Goal: Information Seeking & Learning: Learn about a topic

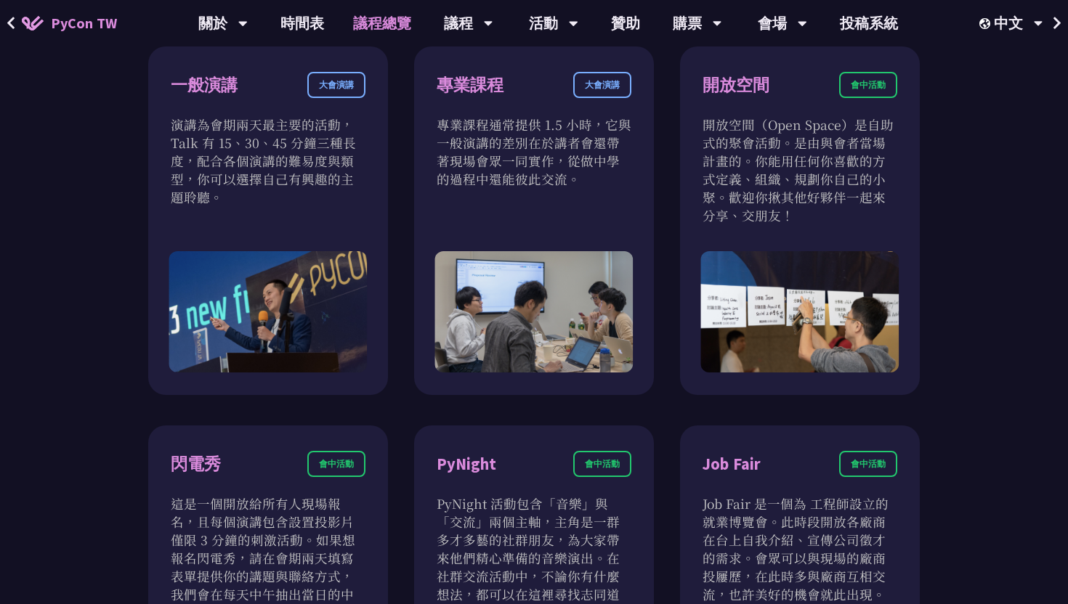
scroll to position [796, 0]
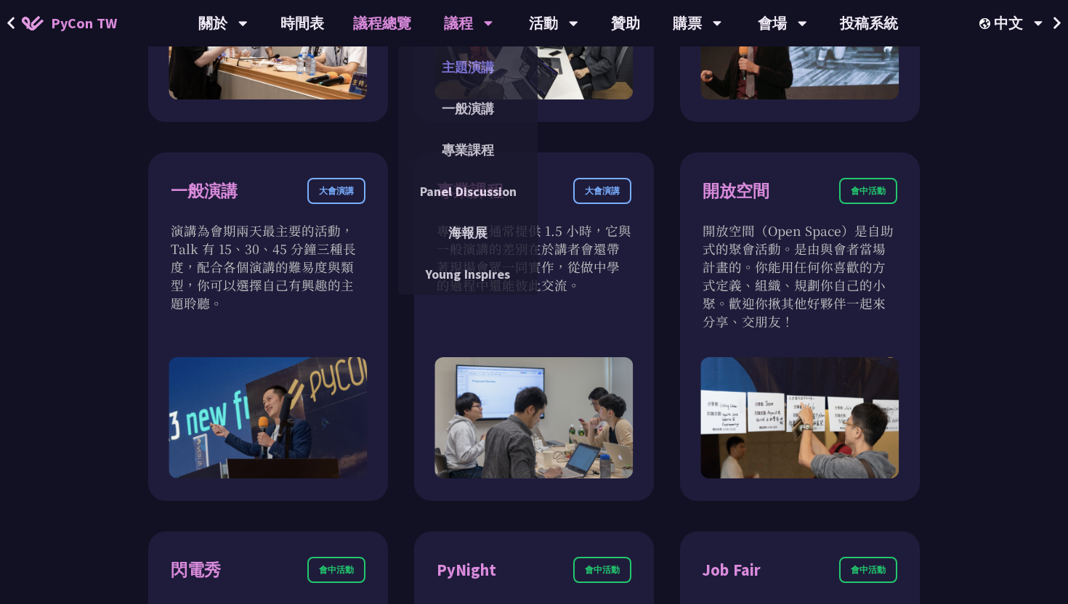
click at [451, 70] on link "主題演講" at bounding box center [467, 67] width 139 height 34
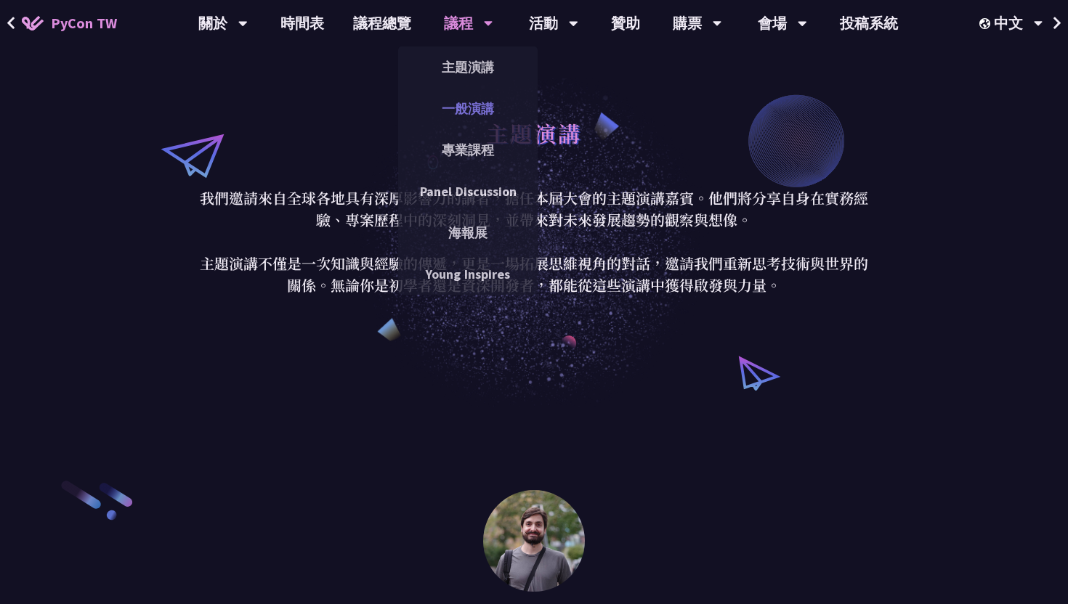
click at [478, 103] on link "一般演講" at bounding box center [467, 109] width 139 height 34
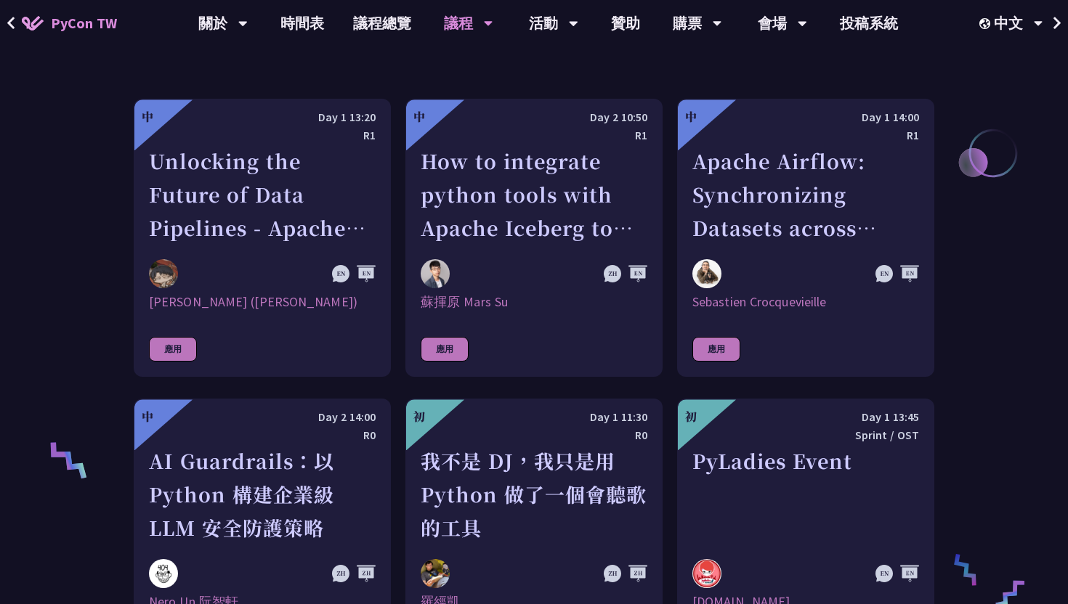
scroll to position [761, 0]
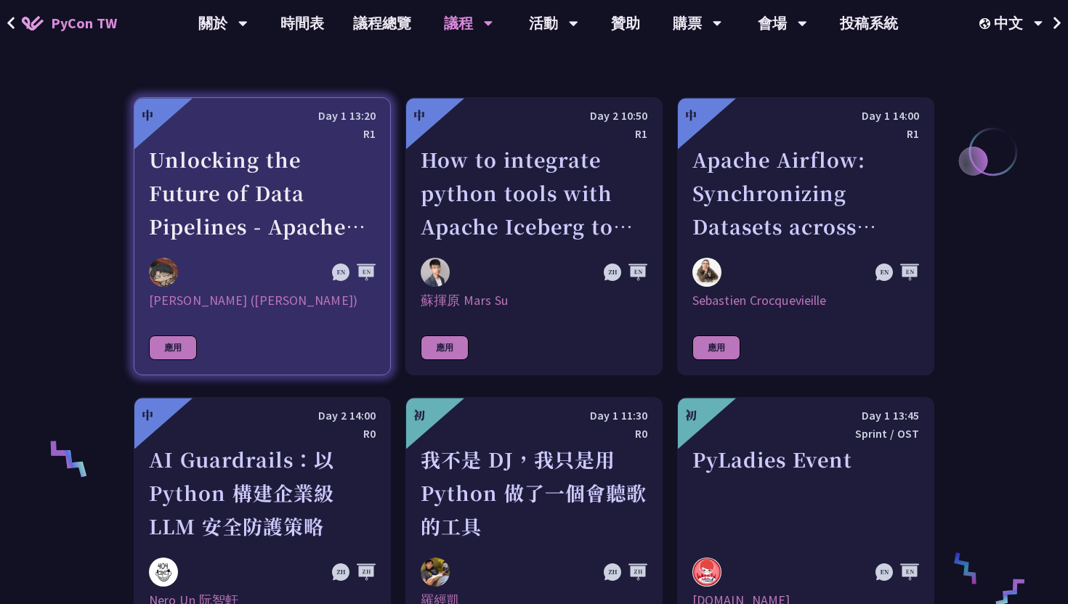
click at [273, 356] on link "中 Day 1 13:20 R1 Unlocking the Future of Data Pipelines - Apache Airflow 3 [PER…" at bounding box center [262, 236] width 257 height 278
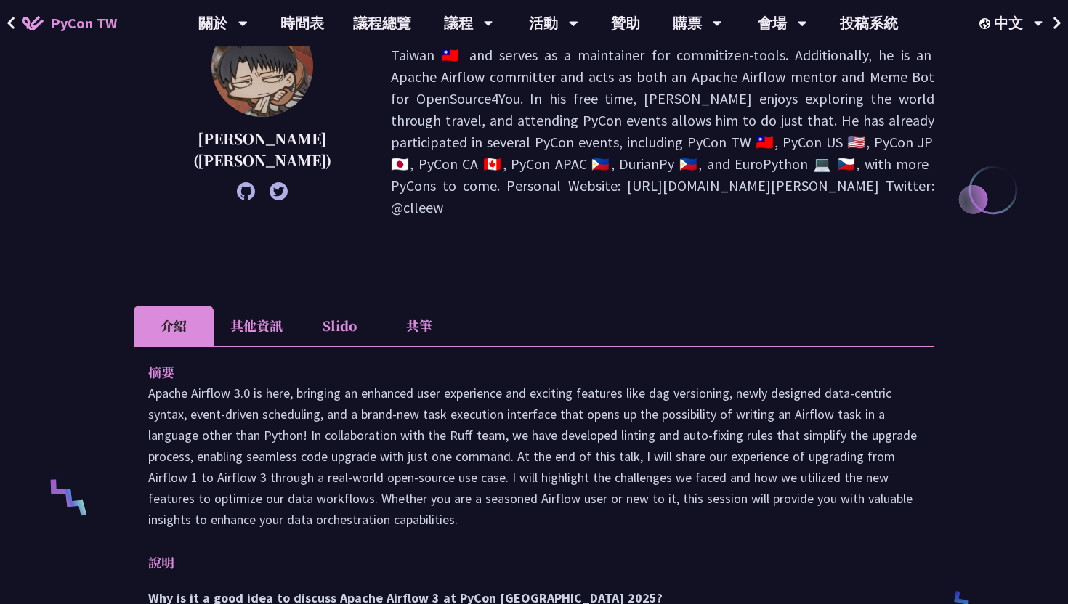
scroll to position [230, 0]
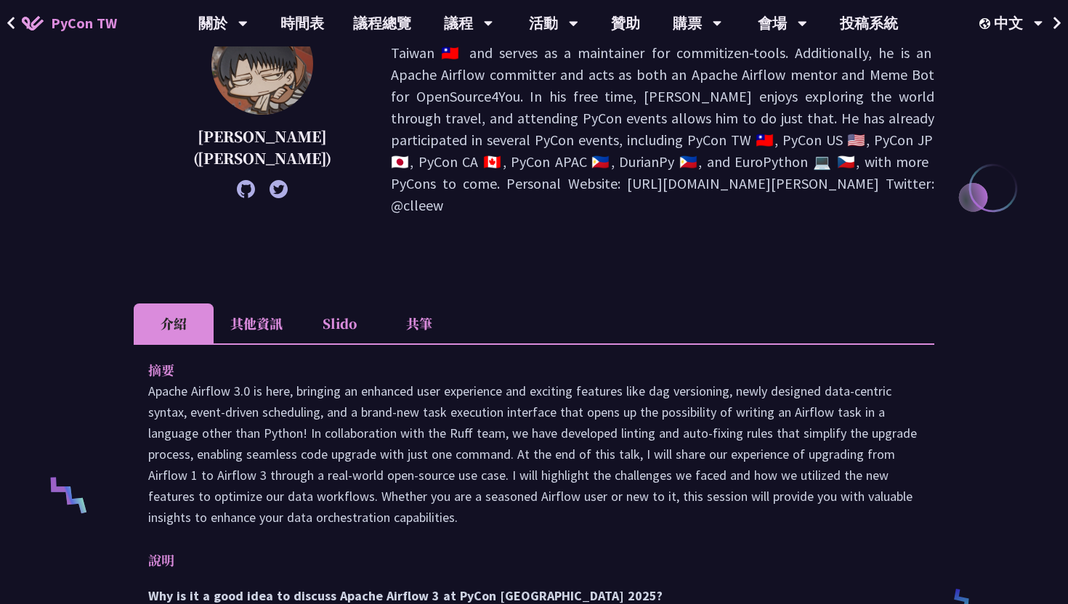
click at [246, 304] on li "其他資訊" at bounding box center [257, 324] width 86 height 40
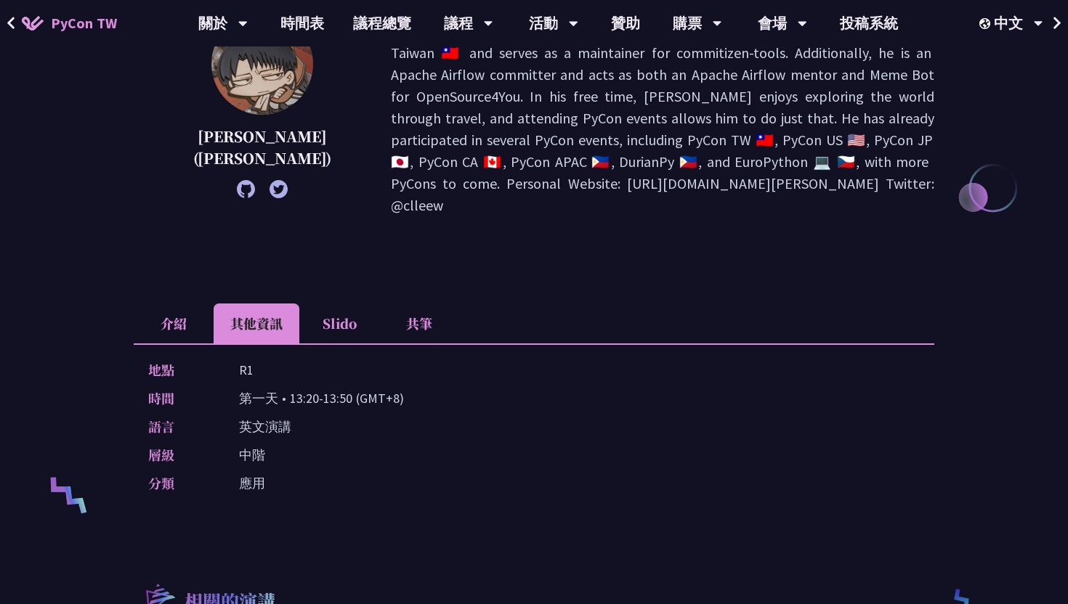
click at [192, 304] on li "介紹" at bounding box center [174, 324] width 80 height 40
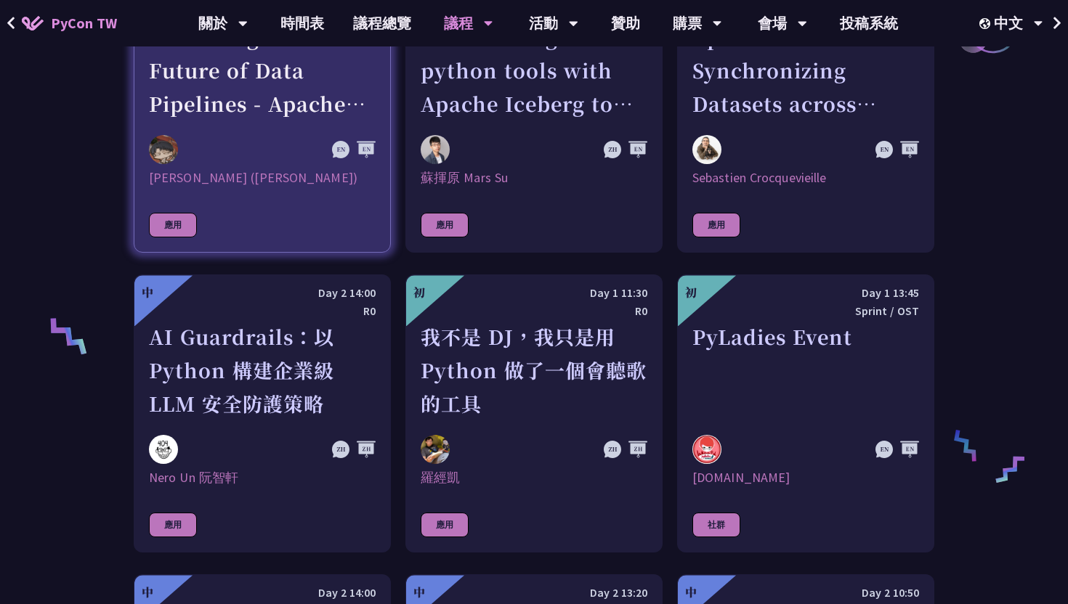
scroll to position [897, 0]
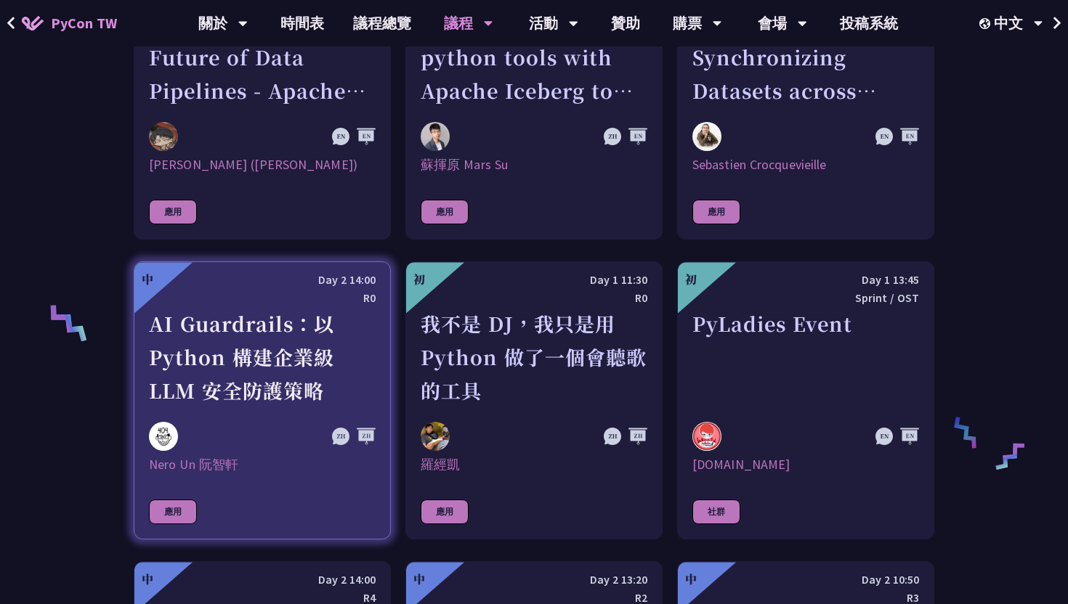
click at [288, 361] on div "AI Guardrails：以 Python 構建企業級 LLM 安全防護策略" at bounding box center [262, 357] width 227 height 100
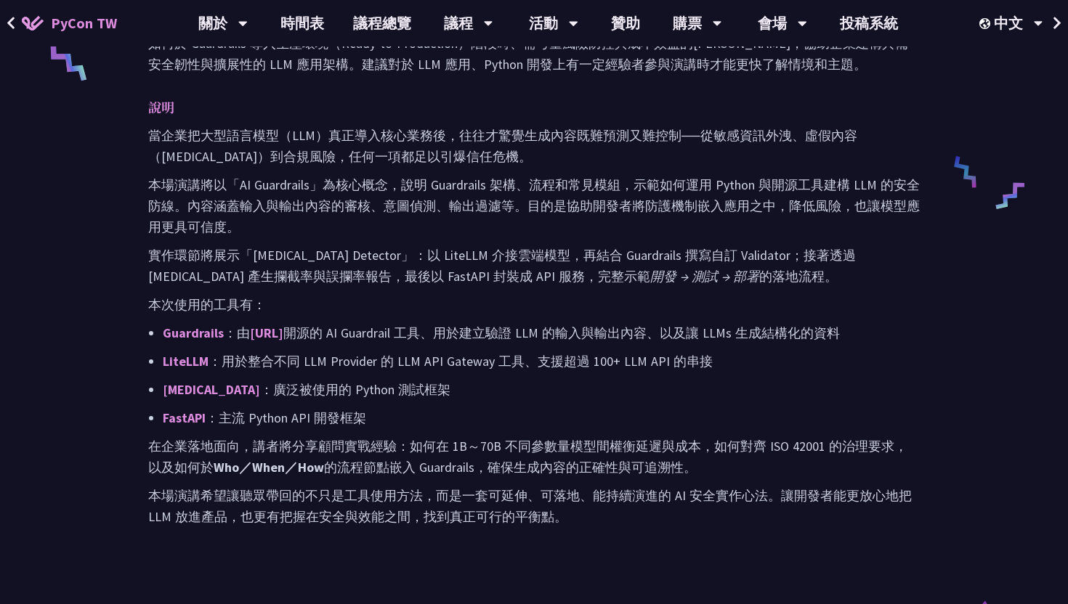
scroll to position [676, 0]
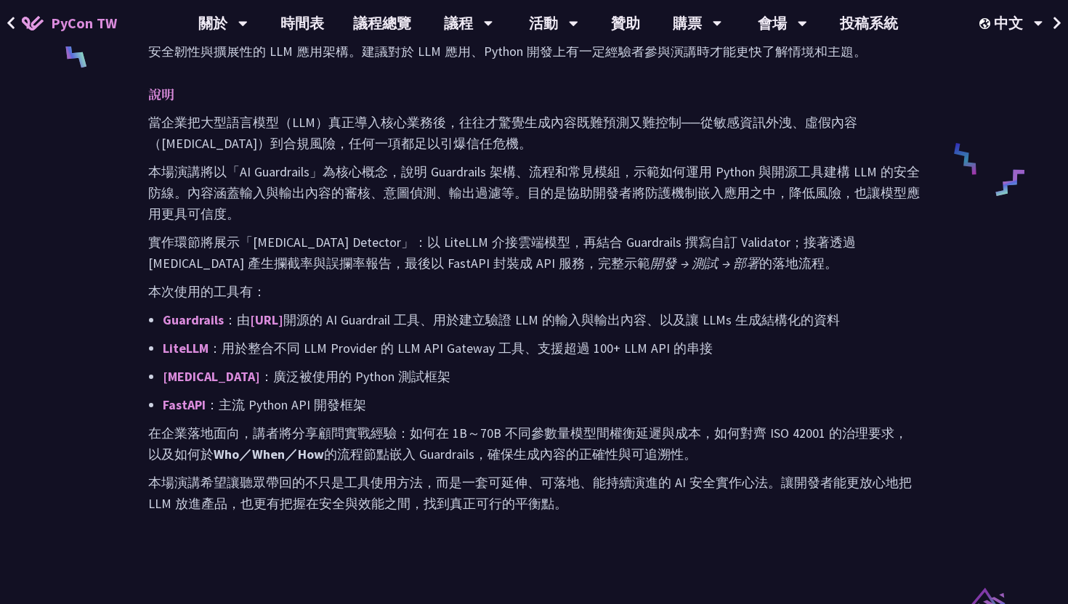
click at [822, 373] on p "Pytest ：廣泛被使用的 Python 測試框架" at bounding box center [541, 376] width 757 height 21
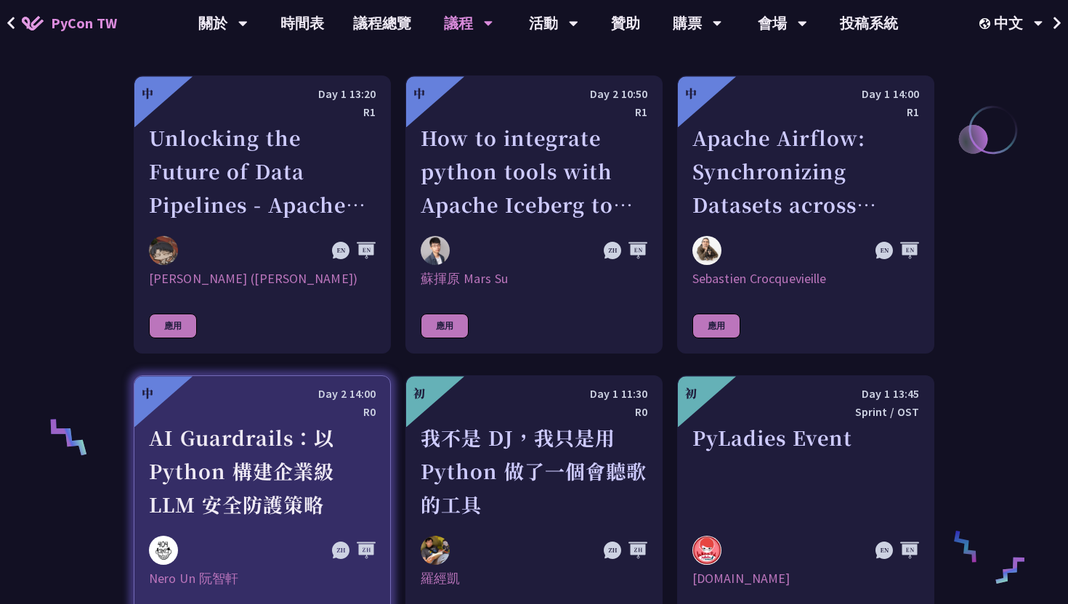
scroll to position [787, 0]
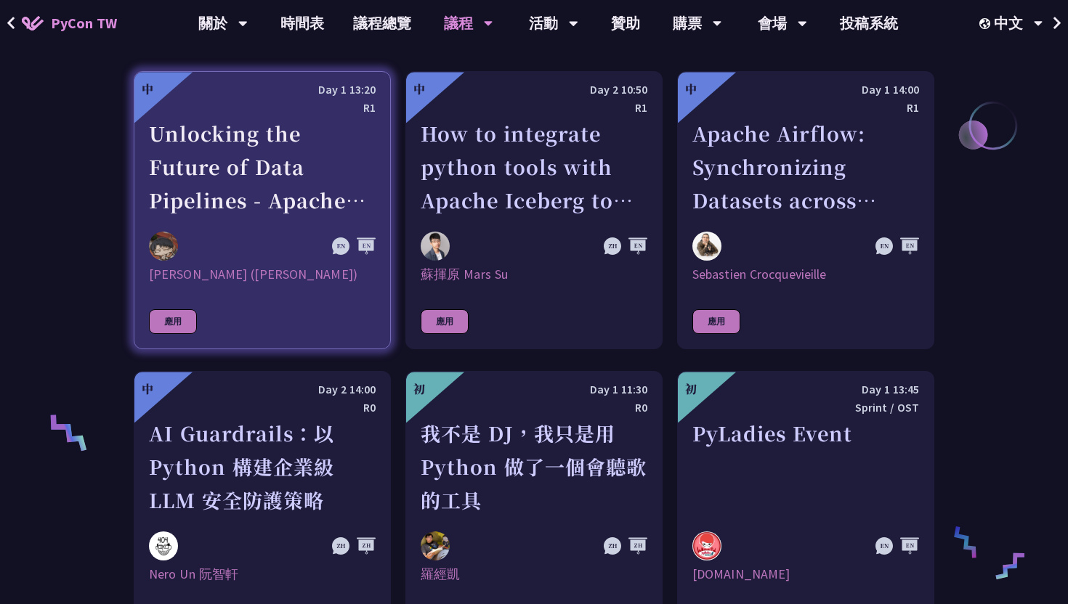
click at [242, 241] on div at bounding box center [228, 246] width 158 height 29
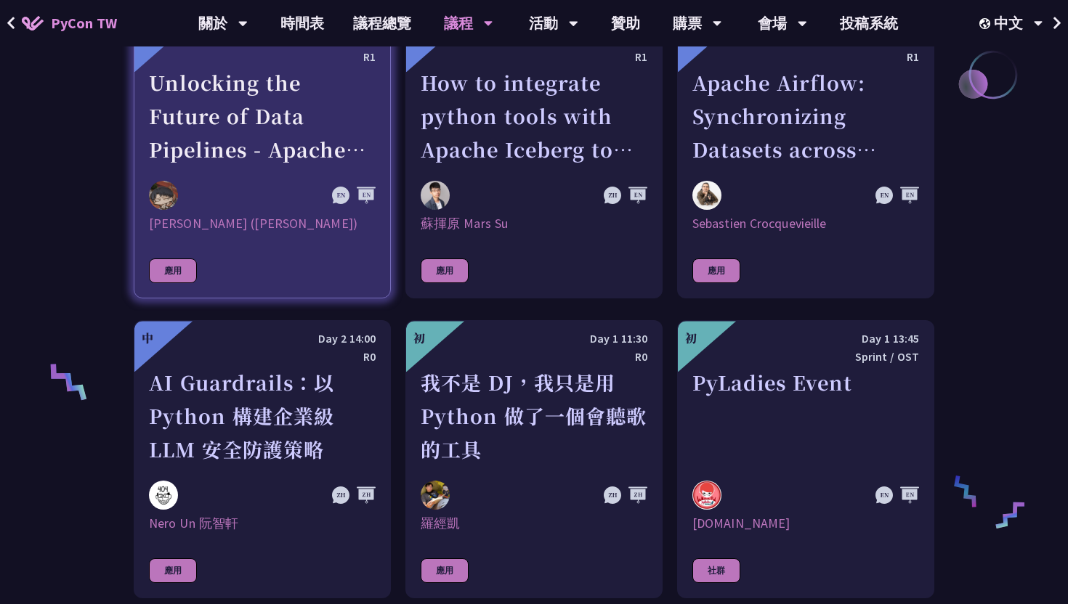
scroll to position [824, 0]
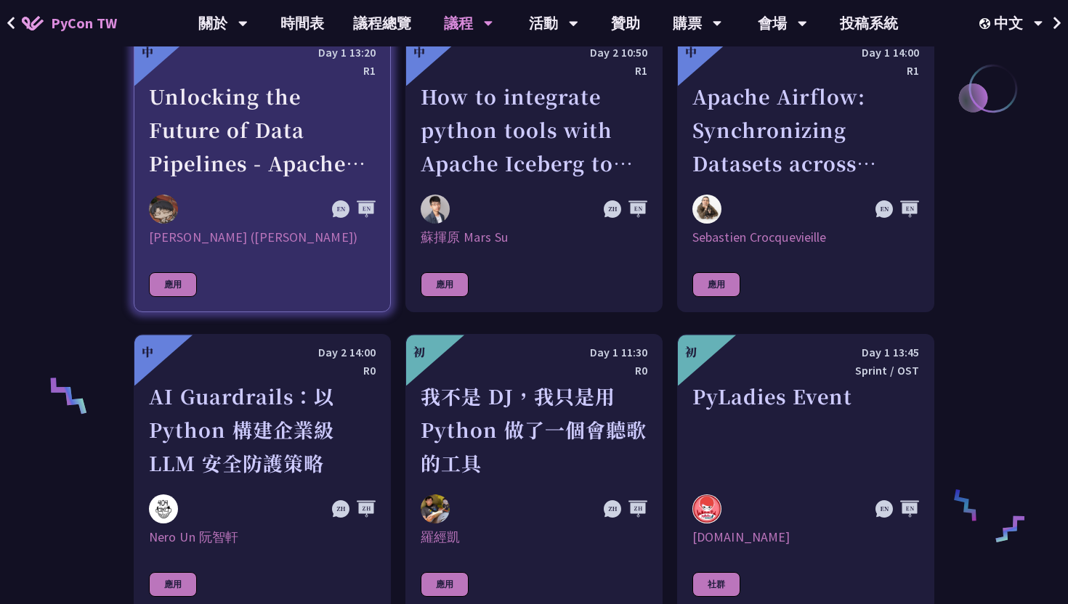
click at [262, 243] on div "李唯 (Wei Lee)" at bounding box center [262, 237] width 227 height 17
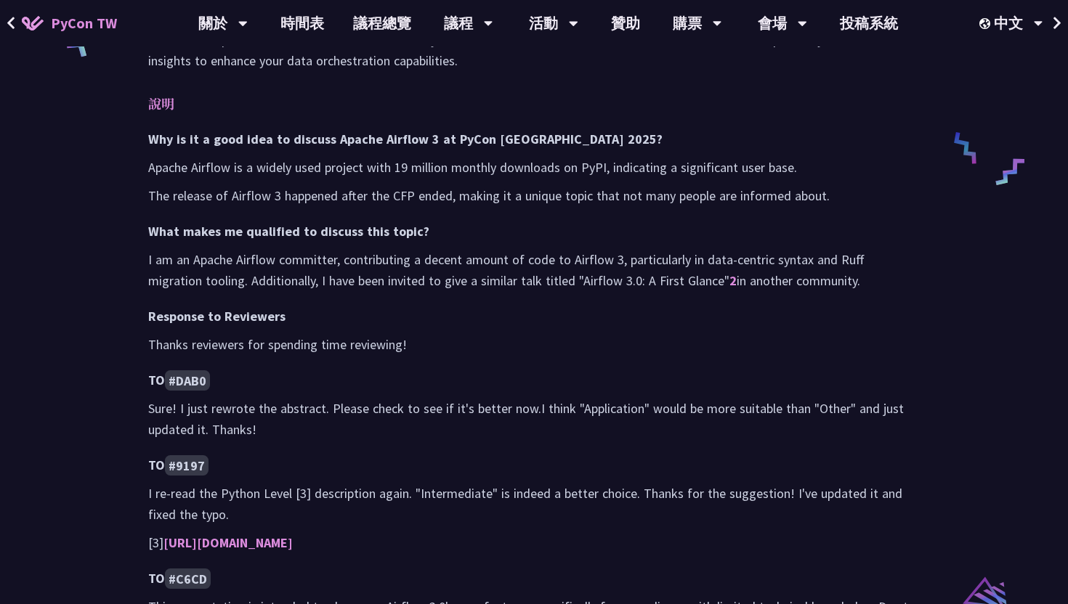
scroll to position [688, 0]
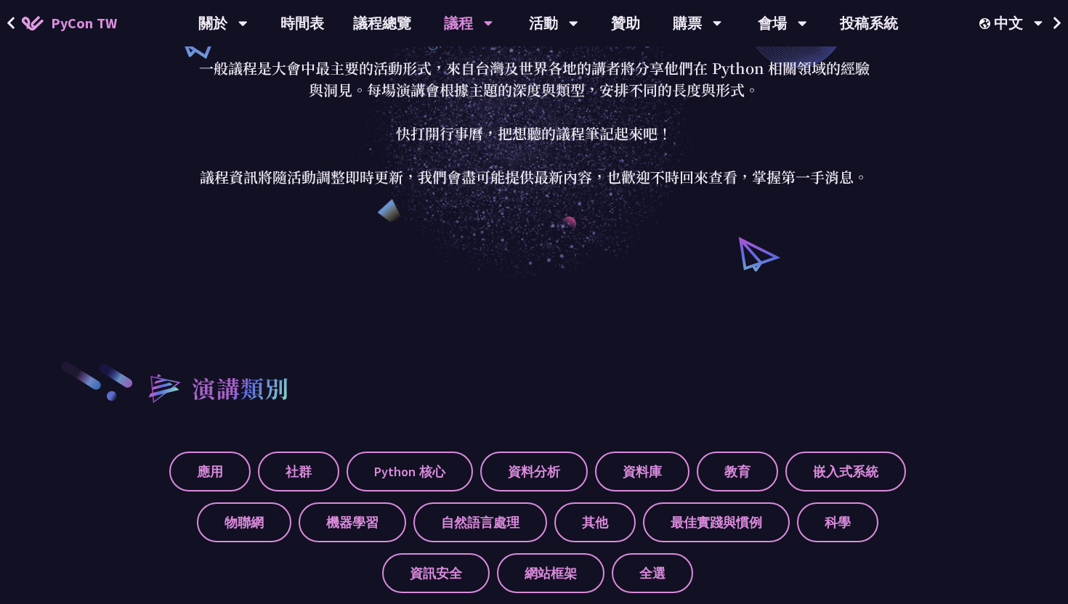
scroll to position [144, 0]
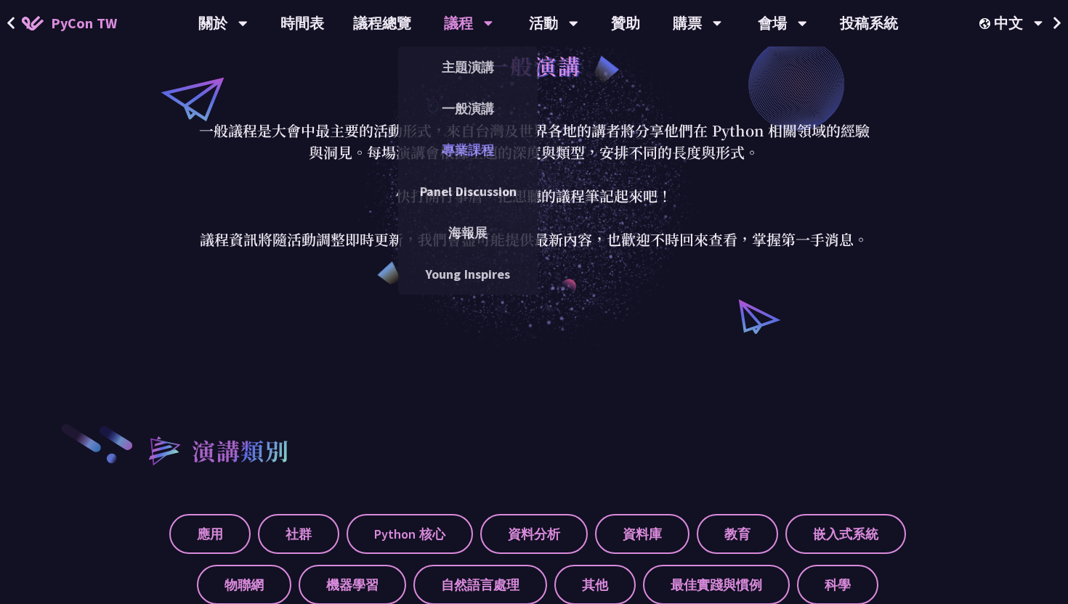
click at [472, 153] on link "專業課程" at bounding box center [467, 150] width 139 height 34
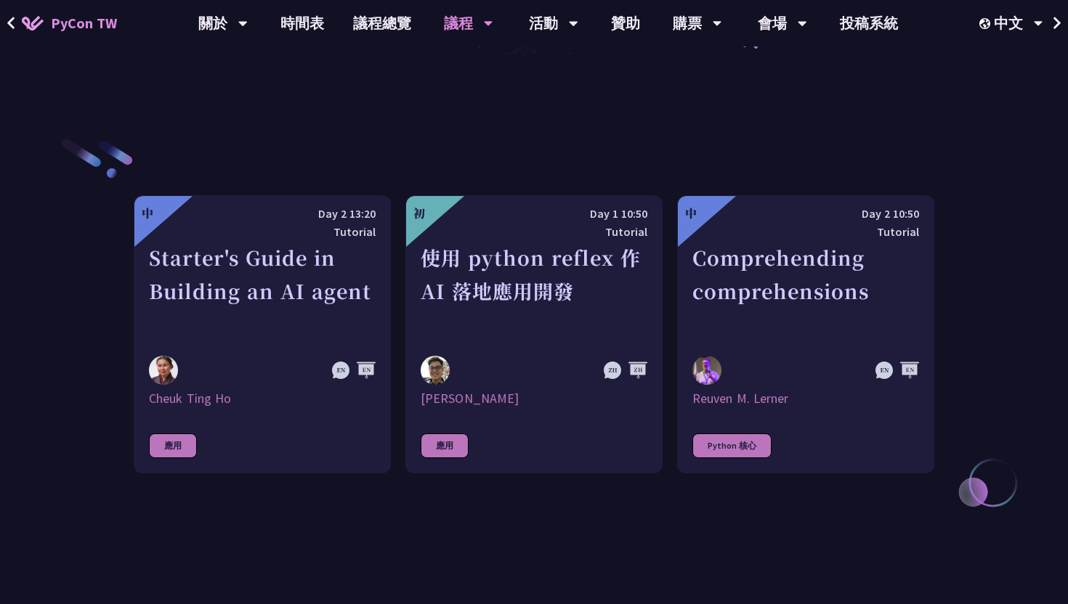
scroll to position [411, 0]
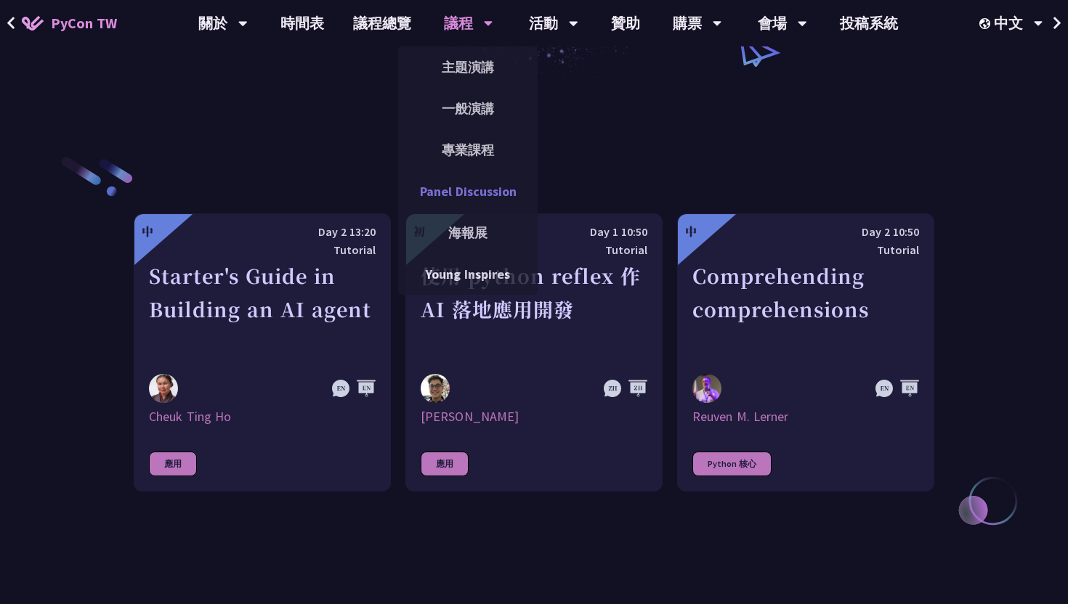
click at [482, 185] on link "Panel Discussion" at bounding box center [467, 191] width 139 height 34
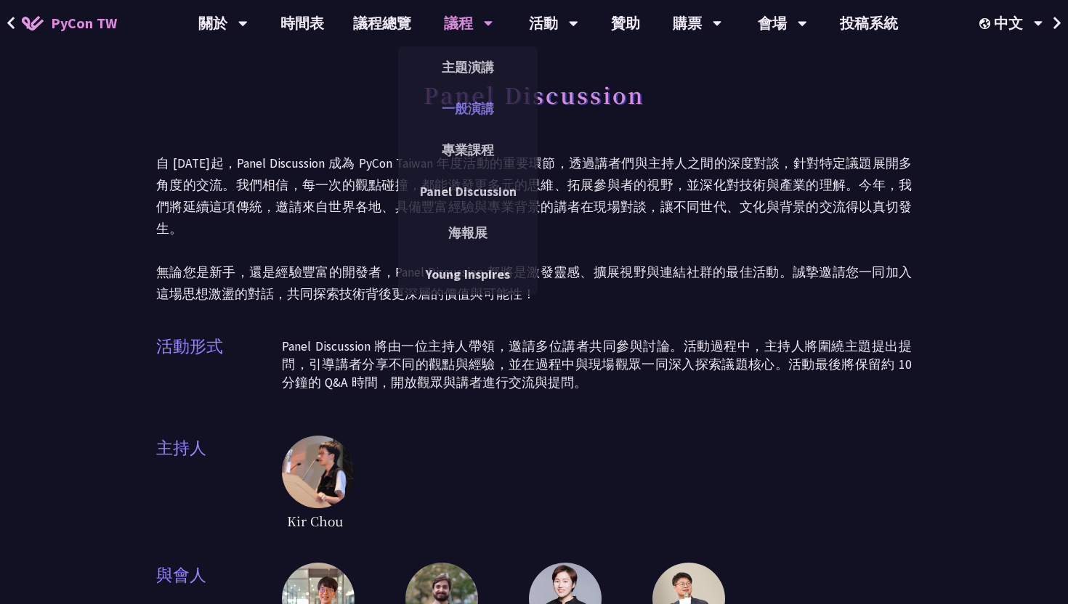
click at [454, 102] on link "一般演講" at bounding box center [467, 109] width 139 height 34
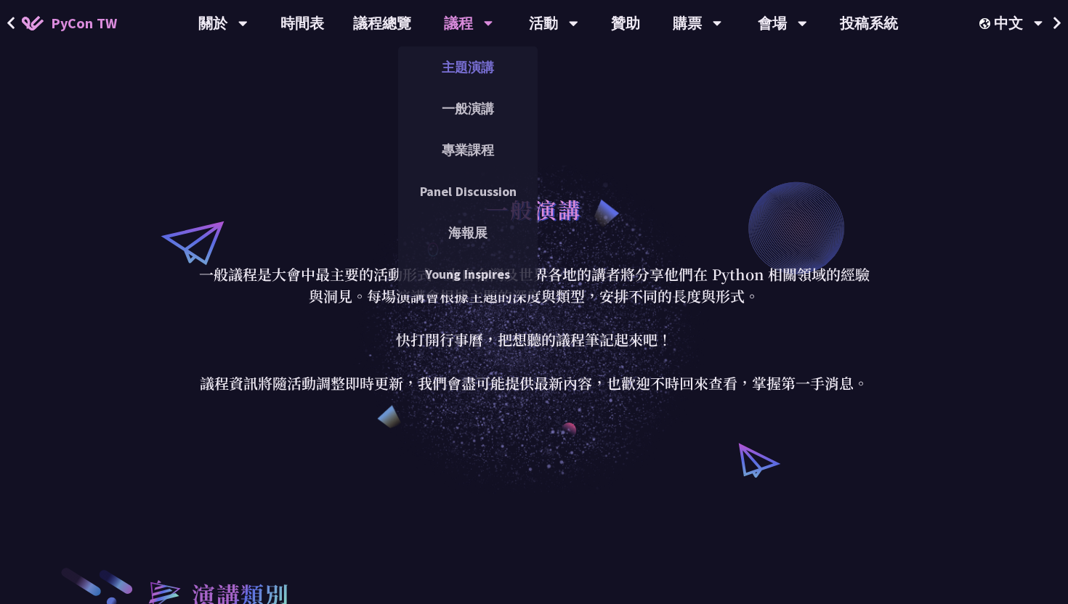
click at [461, 73] on link "主題演講" at bounding box center [467, 67] width 139 height 34
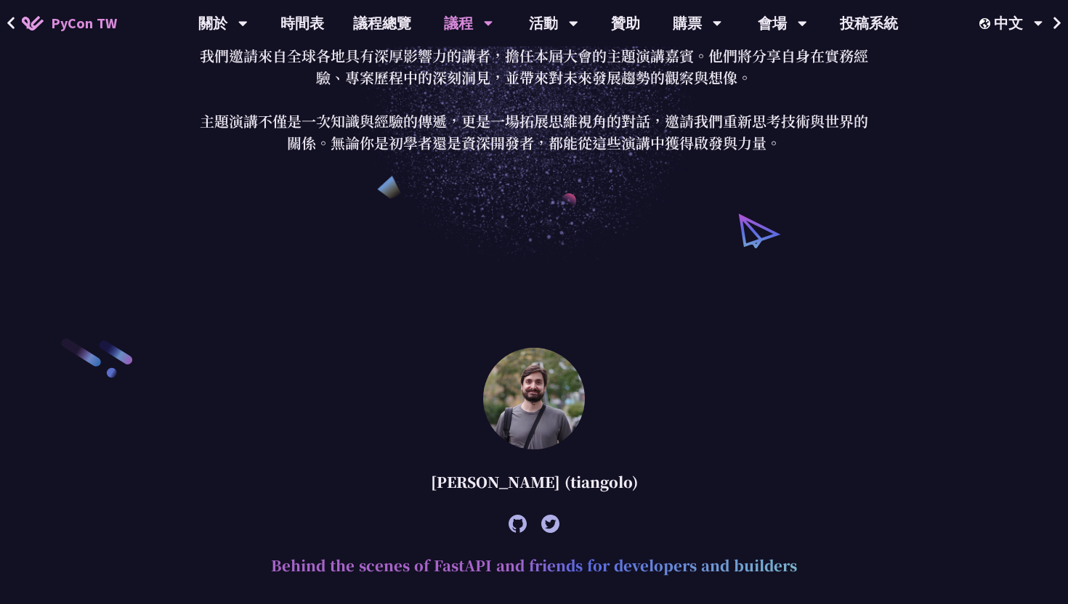
scroll to position [100, 0]
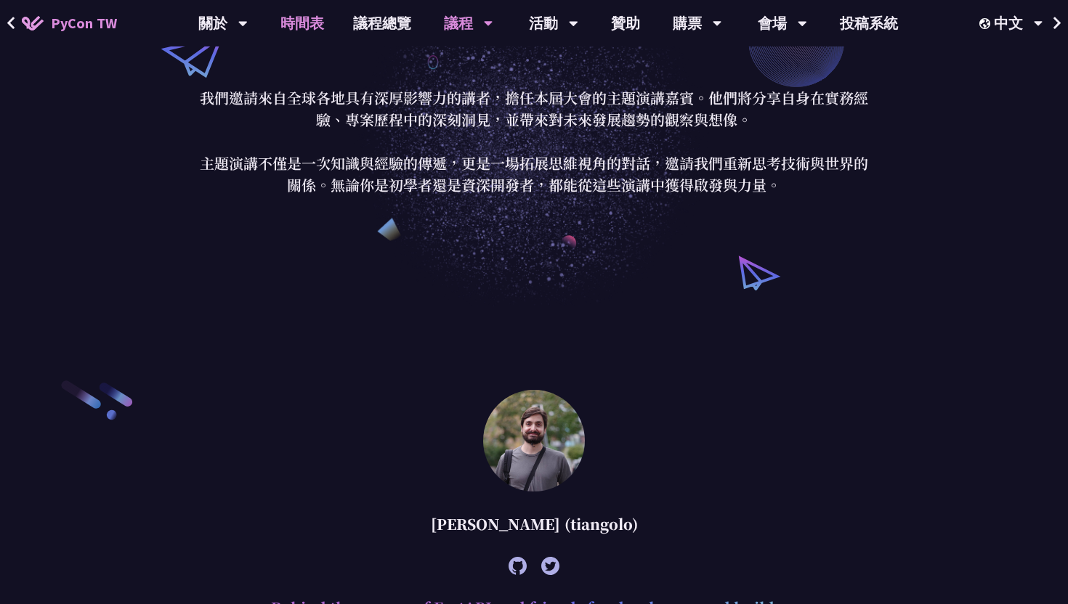
click at [312, 21] on link "時間表" at bounding box center [302, 23] width 73 height 46
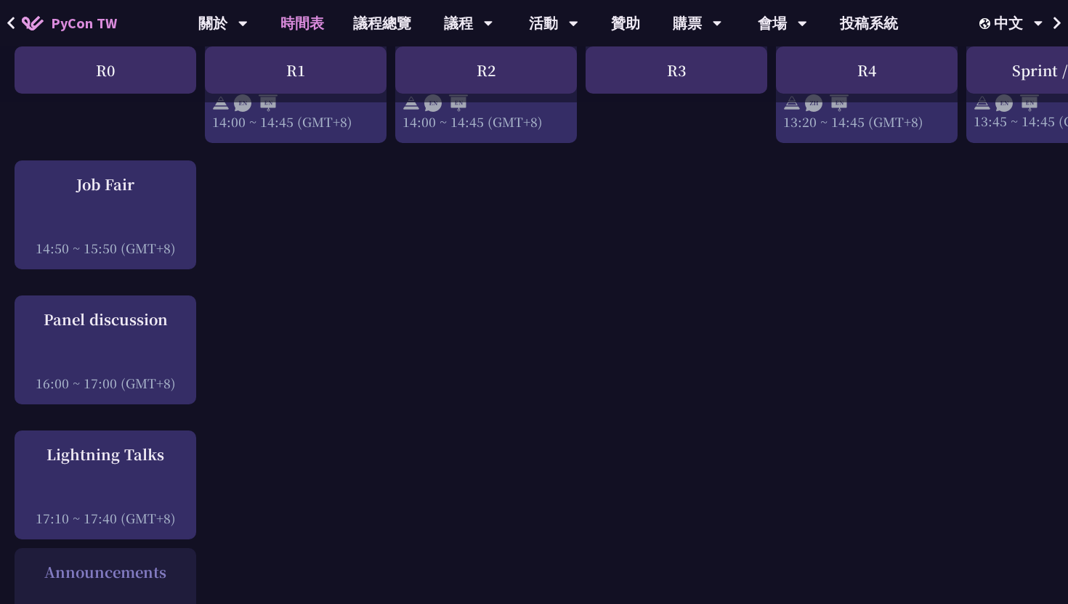
scroll to position [1559, 0]
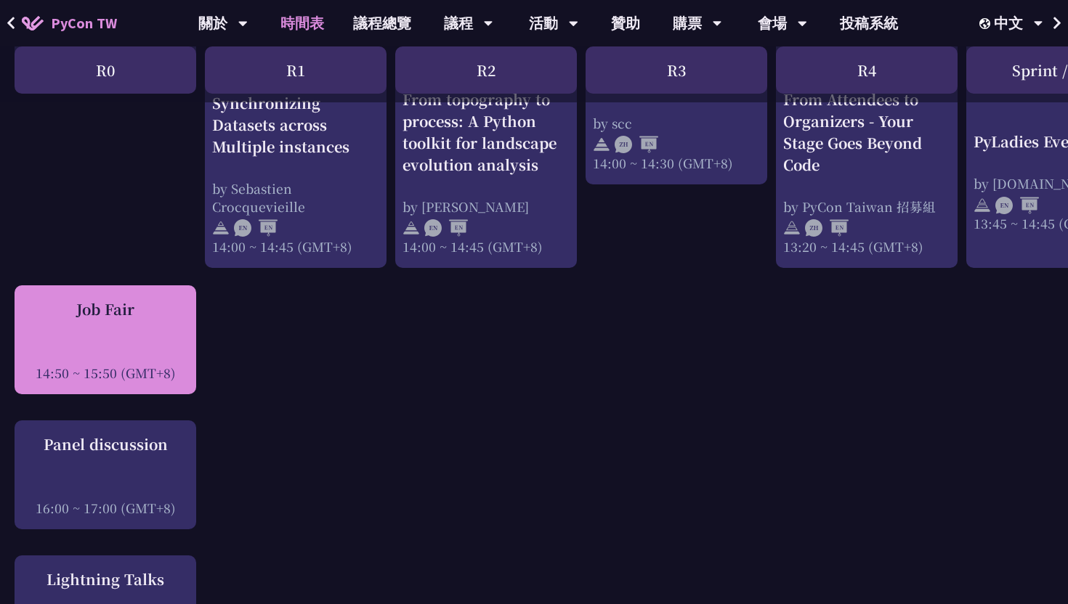
click at [160, 375] on div "14:50 ~ 15:50 (GMT+8)" at bounding box center [105, 373] width 167 height 18
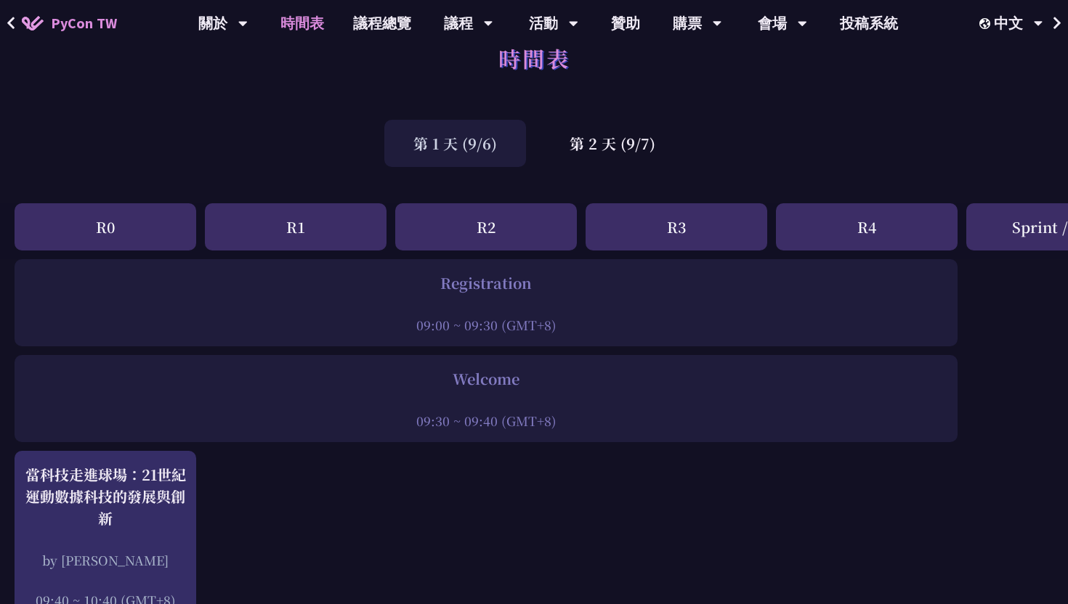
scroll to position [3, 0]
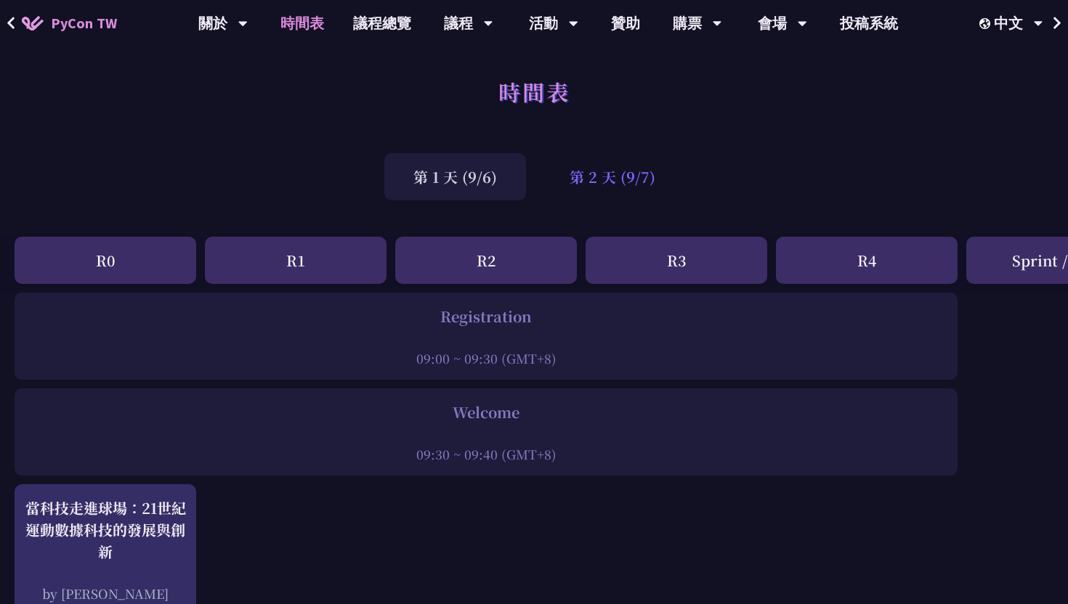
click at [605, 168] on div "第 2 天 (9/7)" at bounding box center [613, 176] width 144 height 47
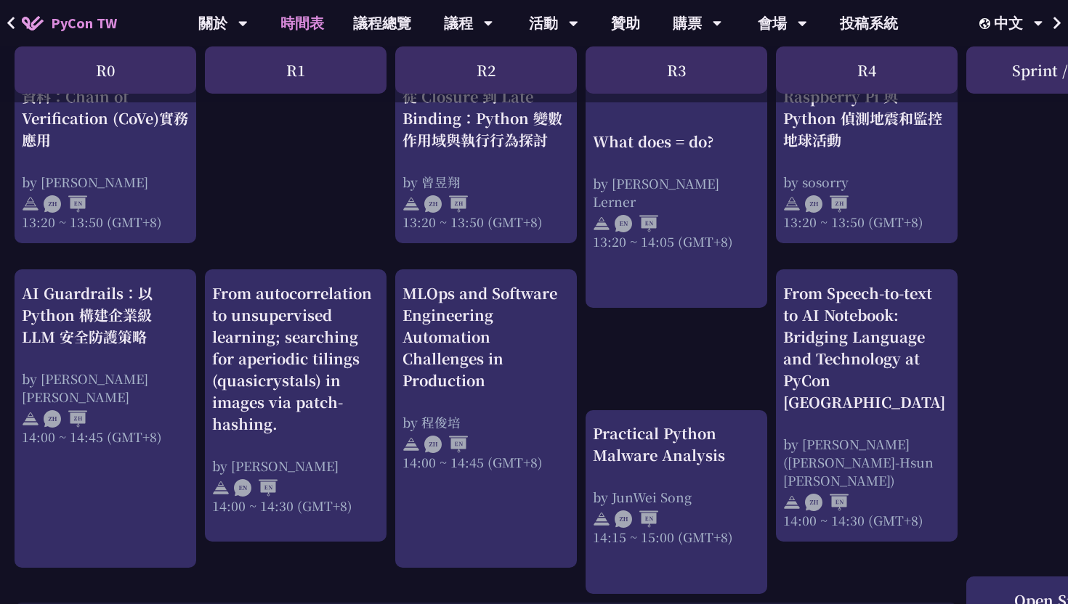
scroll to position [1327, 0]
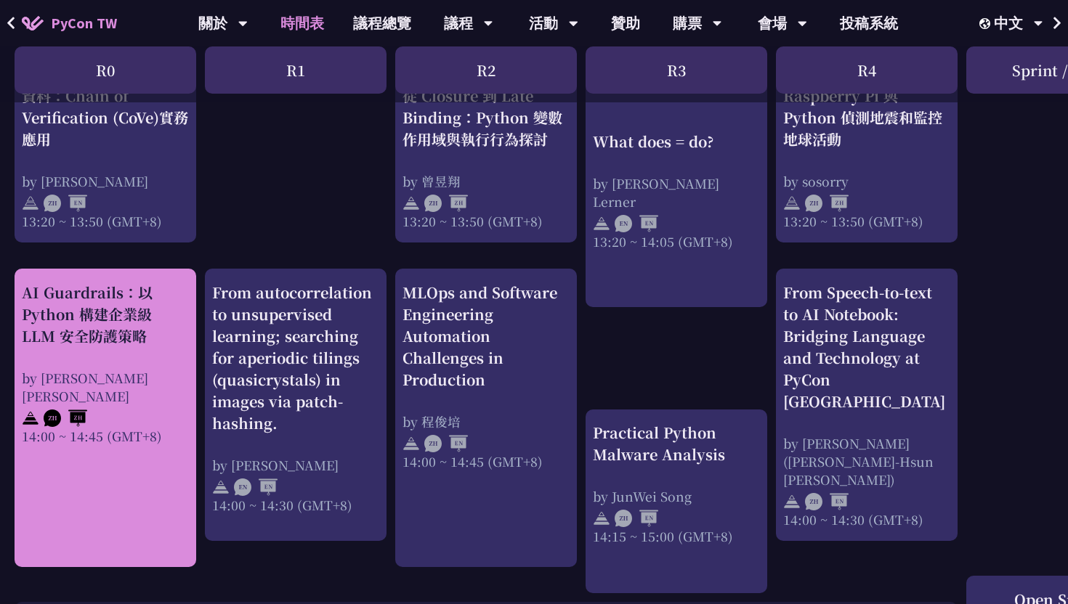
click at [123, 309] on div "AI Guardrails：以 Python 構建企業級 LLM 安全防護策略" at bounding box center [105, 314] width 167 height 65
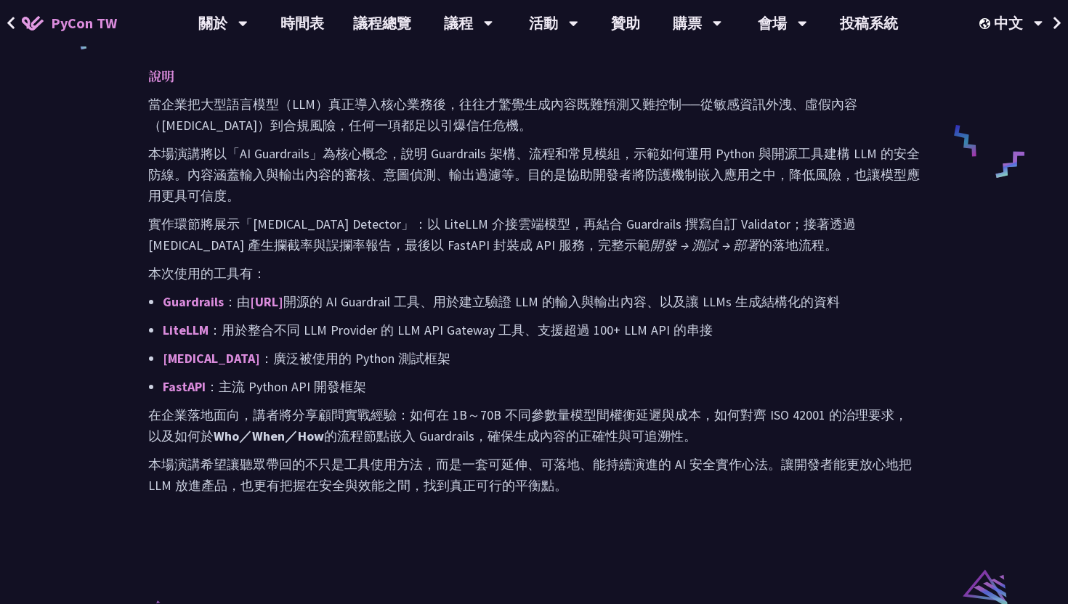
scroll to position [1327, 0]
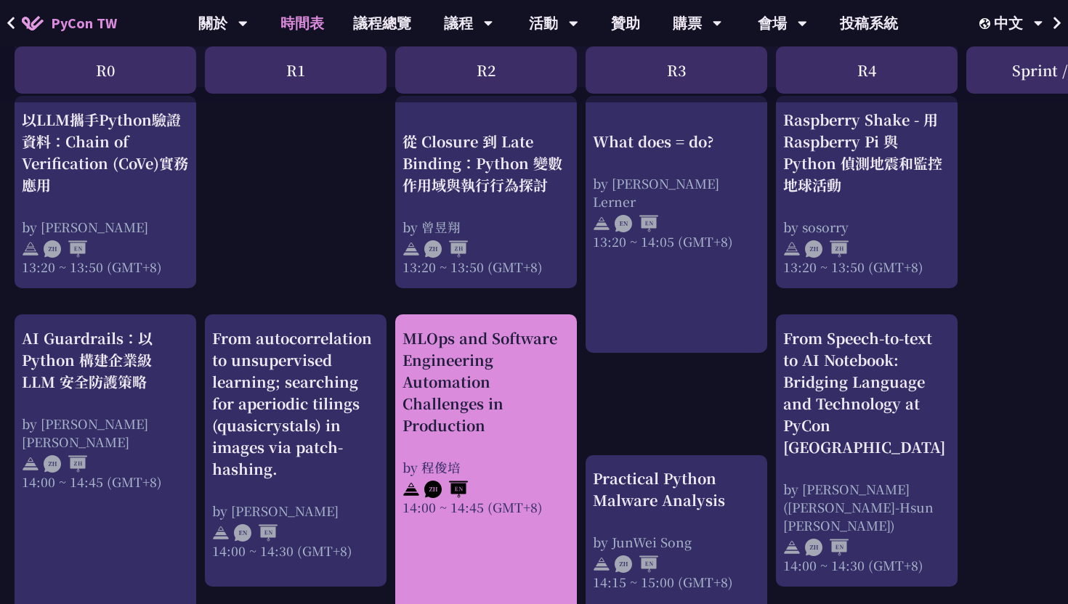
scroll to position [100, 0]
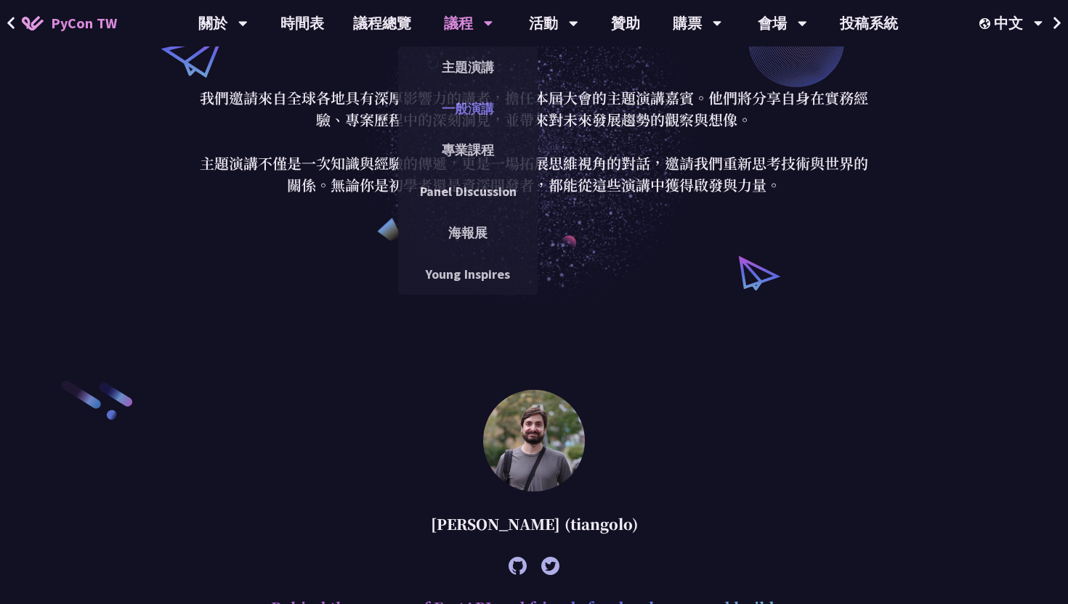
click at [464, 98] on link "一般演講" at bounding box center [467, 109] width 139 height 34
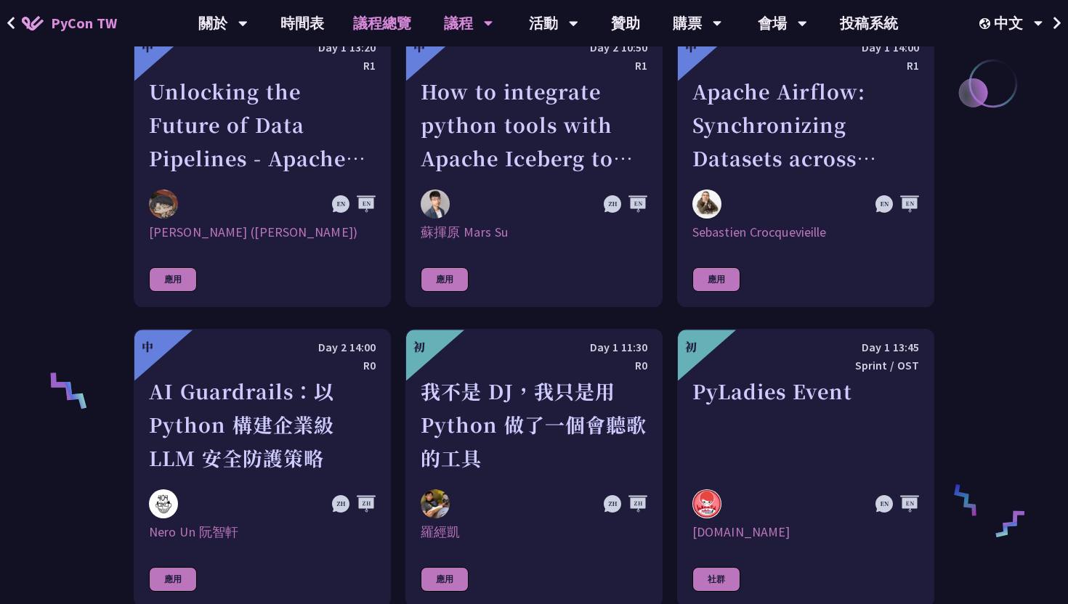
scroll to position [814, 0]
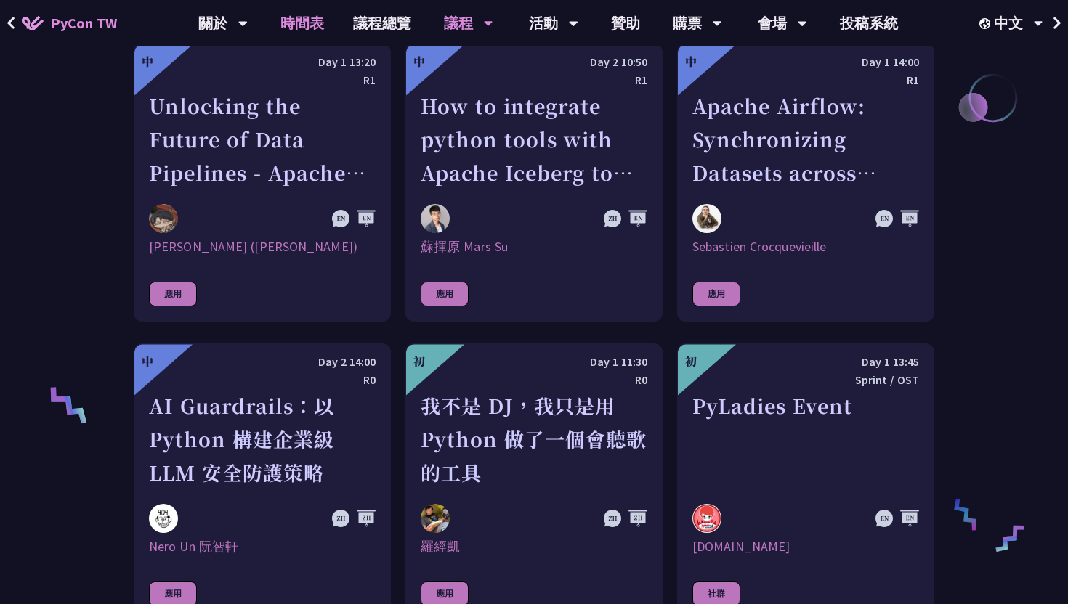
click at [304, 31] on link "時間表" at bounding box center [302, 23] width 73 height 46
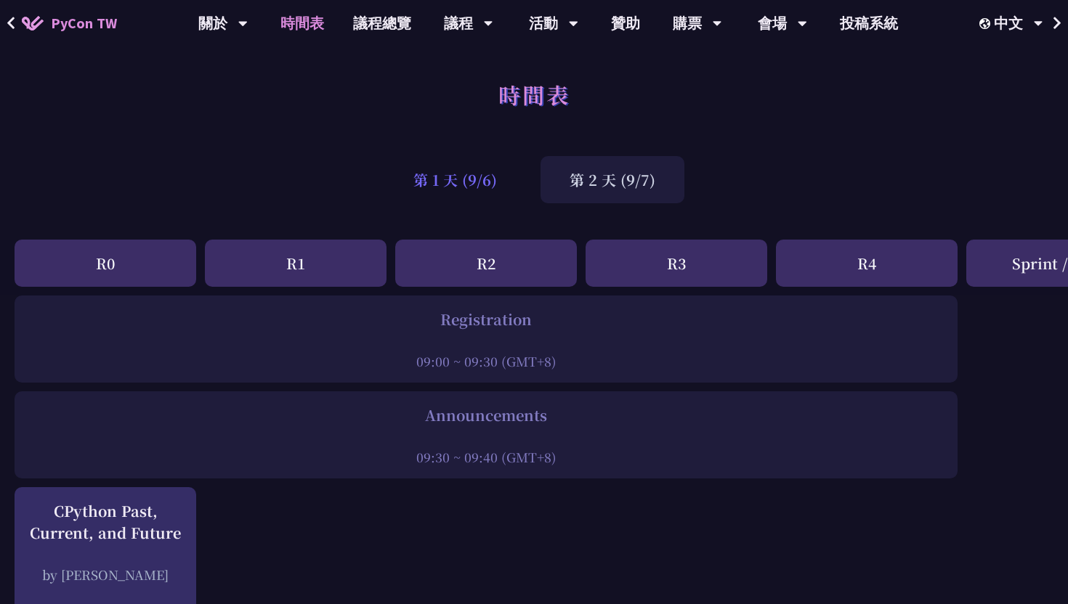
click at [445, 174] on div "第 1 天 (9/6)" at bounding box center [455, 179] width 142 height 47
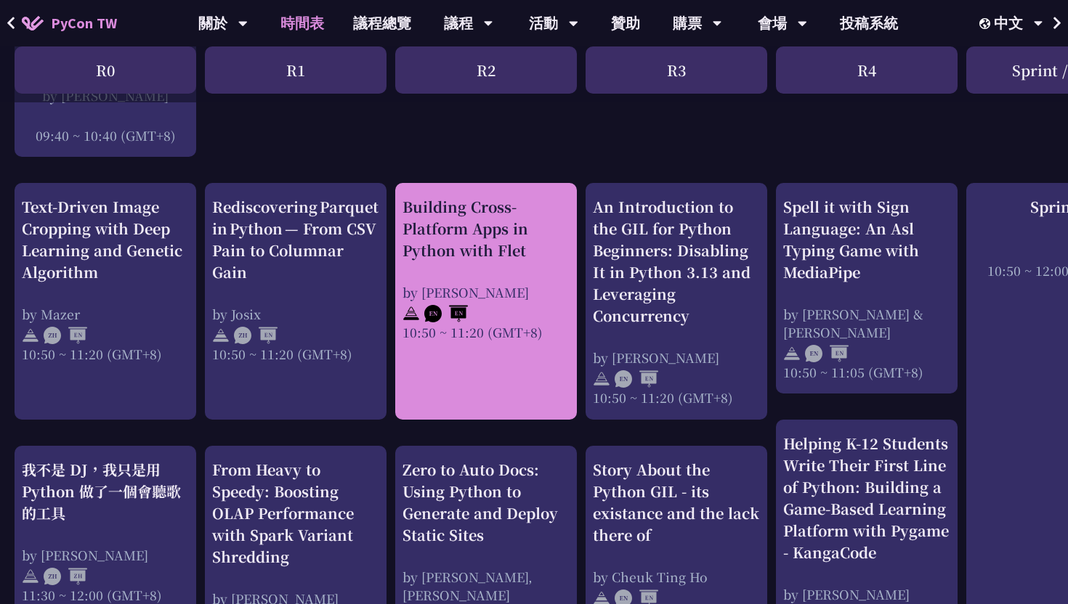
scroll to position [491, 0]
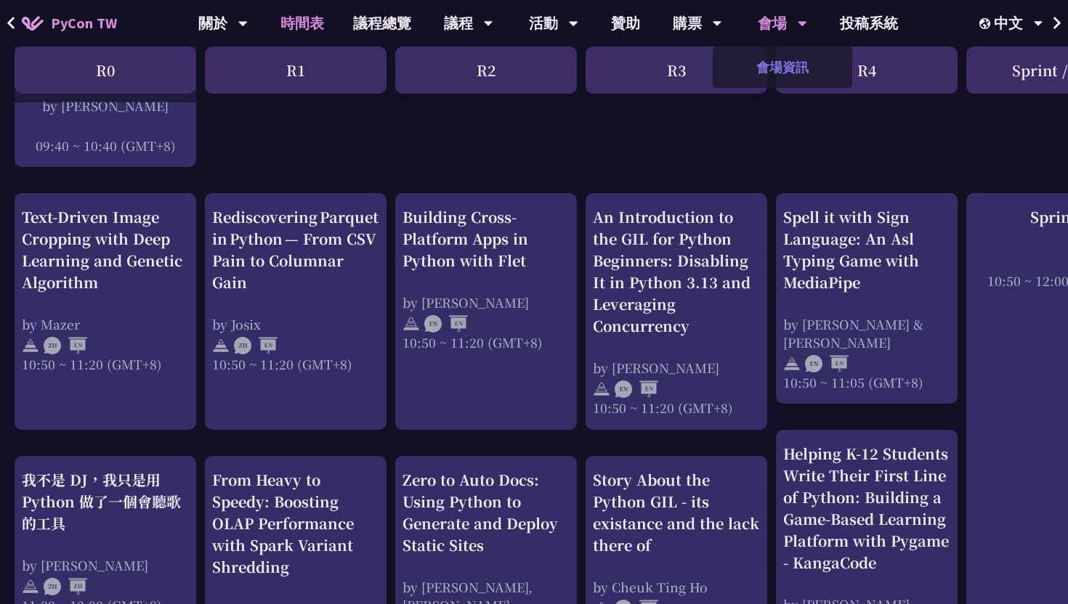
click at [780, 56] on link "會場資訊" at bounding box center [782, 67] width 139 height 34
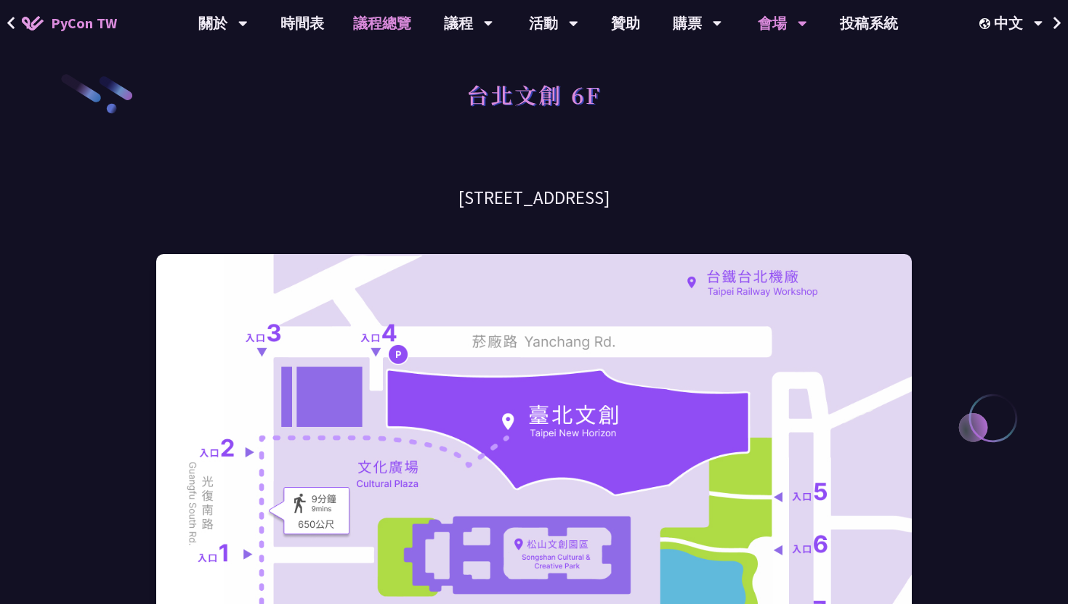
click at [352, 26] on link "議程總覽" at bounding box center [382, 23] width 87 height 46
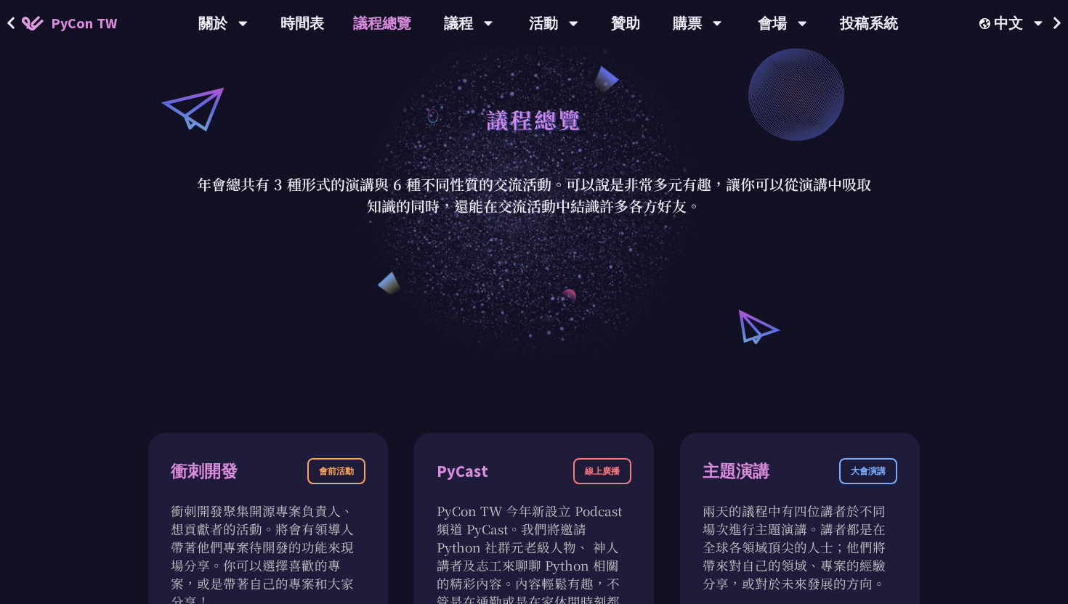
scroll to position [520, 0]
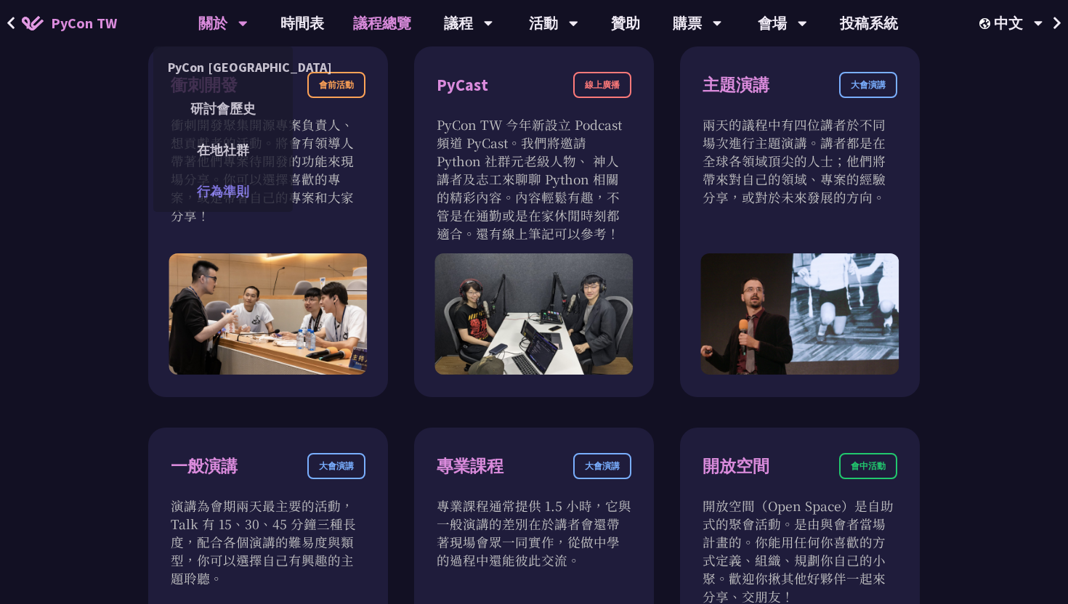
click at [219, 190] on link "行為準則" at bounding box center [222, 191] width 139 height 34
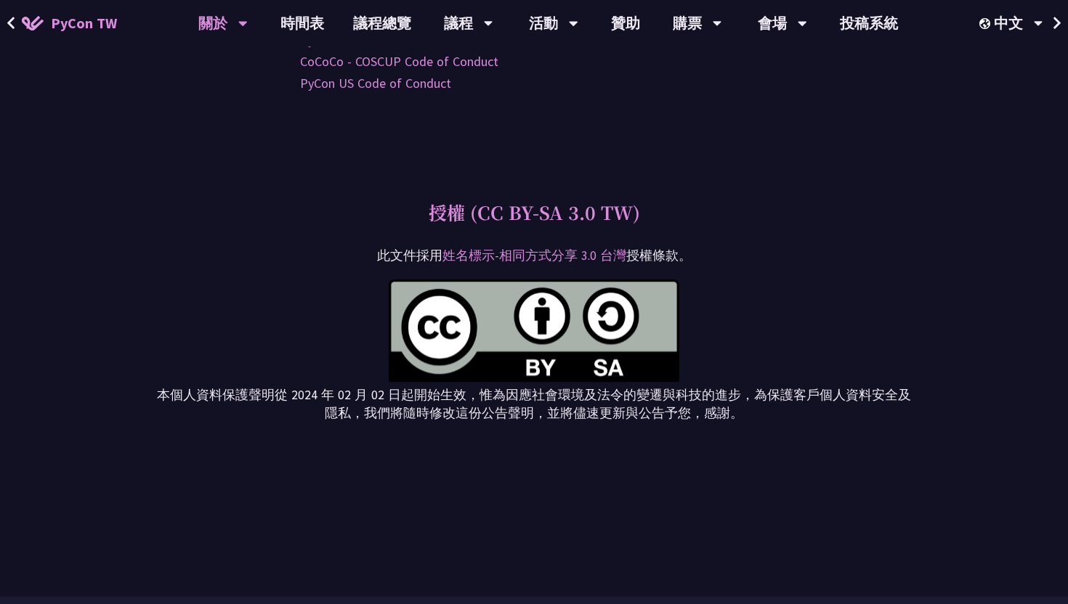
scroll to position [4418, 0]
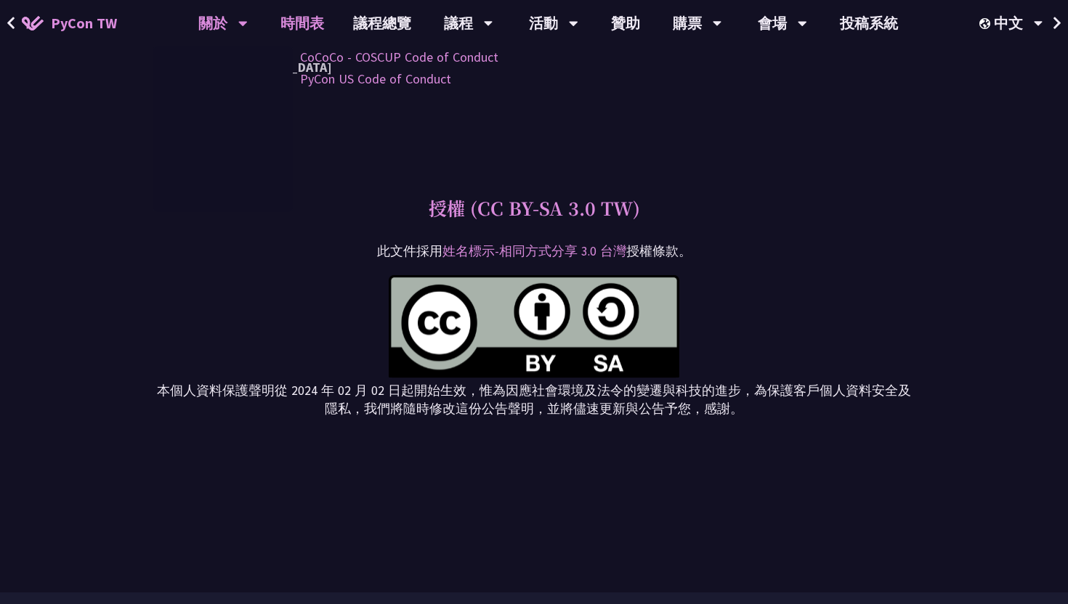
click at [303, 33] on link "時間表" at bounding box center [302, 23] width 73 height 46
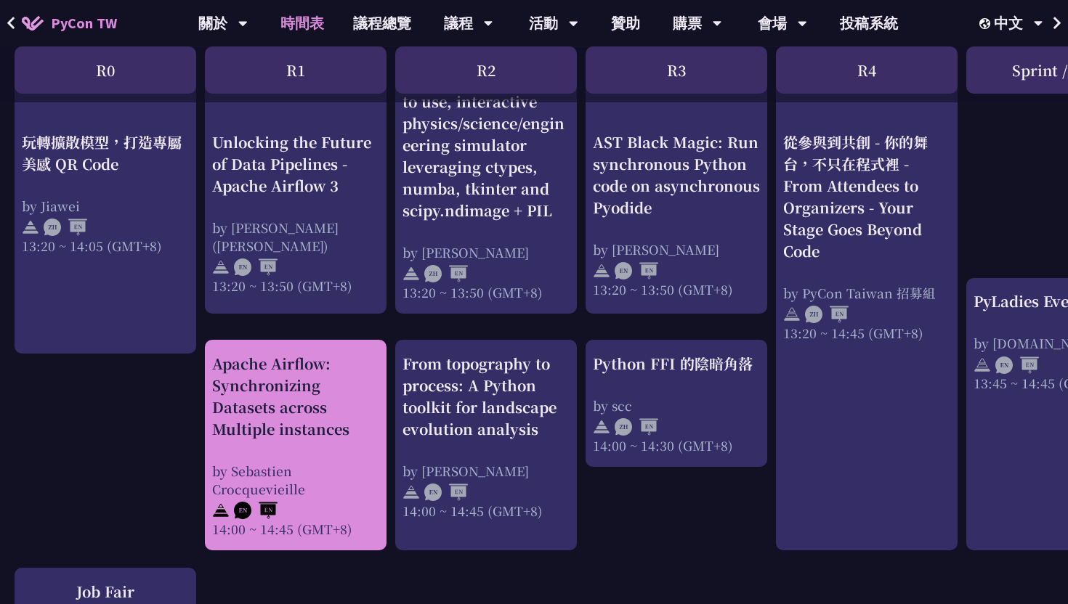
scroll to position [1277, 0]
click at [284, 420] on div "Apache Airflow: Synchronizing Datasets across Multiple instances" at bounding box center [295, 395] width 167 height 87
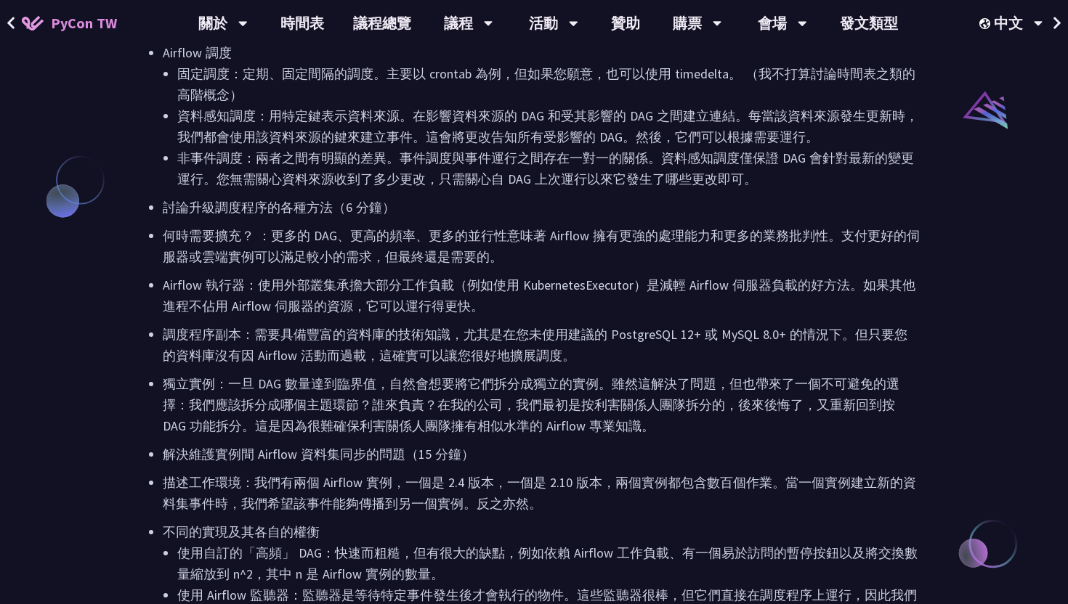
scroll to position [1099, 0]
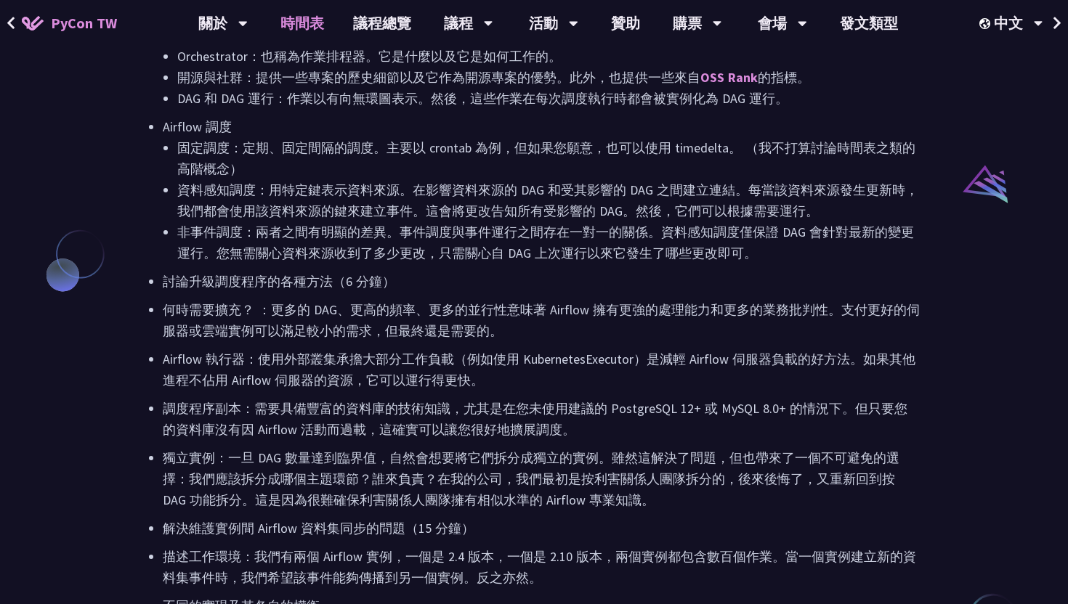
click at [299, 22] on font "時間表" at bounding box center [302, 23] width 44 height 18
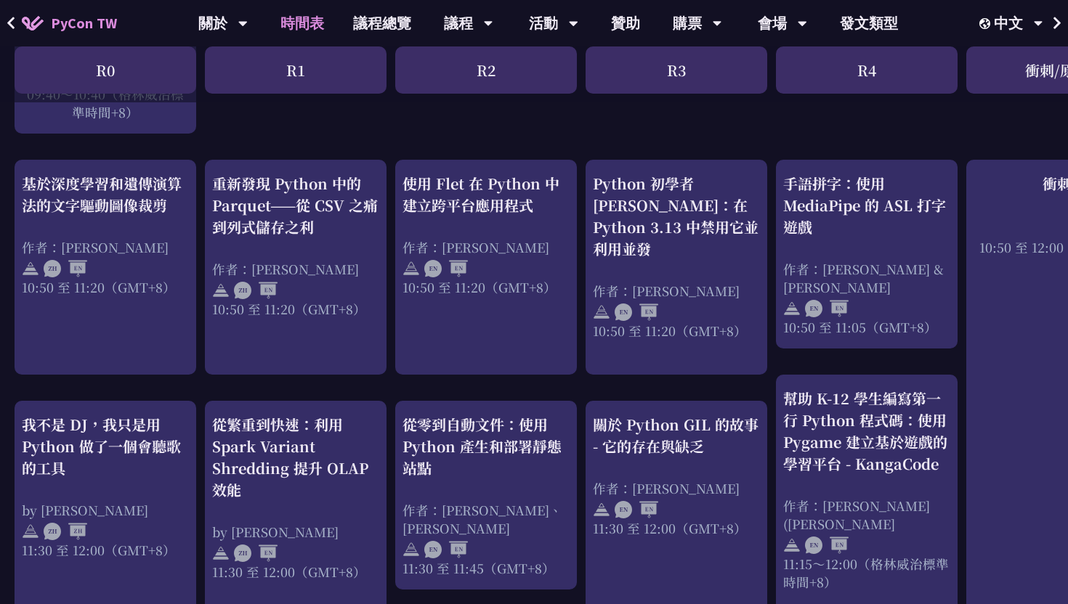
scroll to position [543, 0]
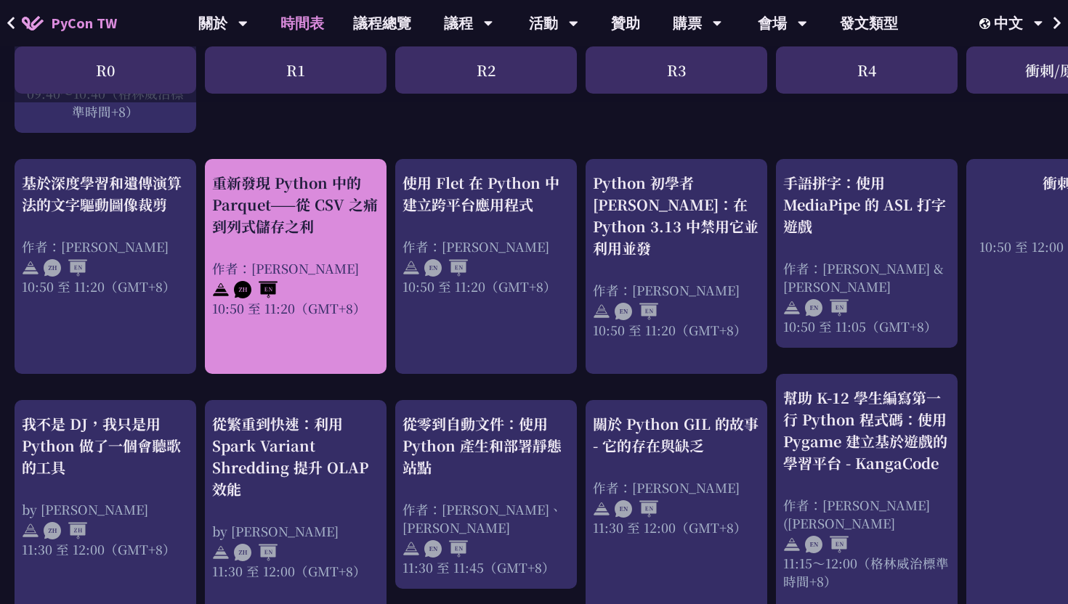
click at [318, 256] on div "重新發現 Python 中的 Parquet——從 CSV 之痛到列式儲存之利 作者：Josix 10:50 至 11:20（GMT+8）" at bounding box center [295, 244] width 167 height 145
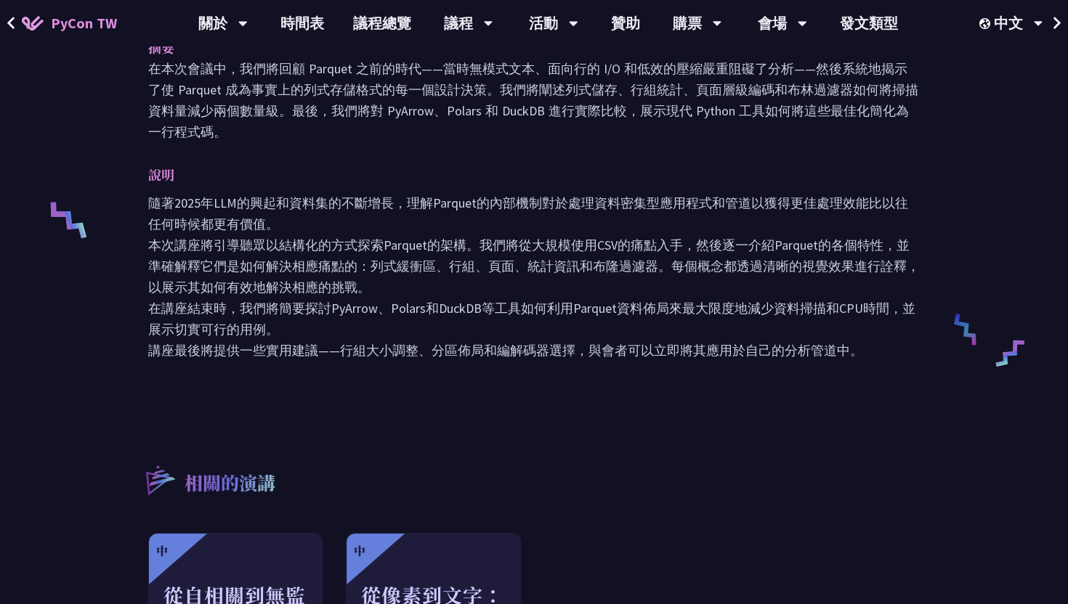
scroll to position [501, 0]
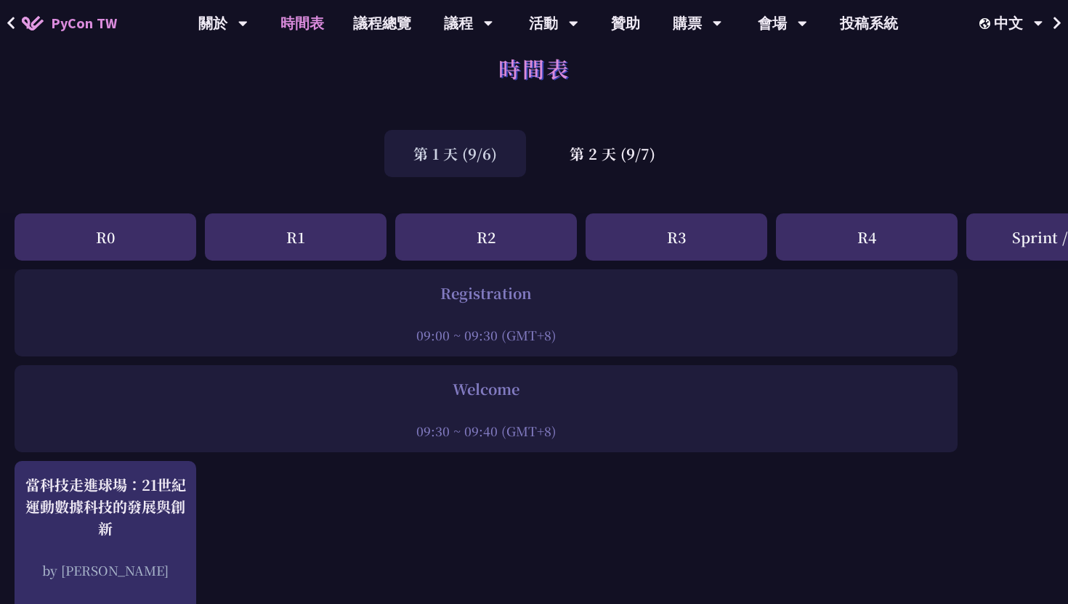
scroll to position [28, 0]
click at [598, 155] on div "第 2 天 (9/7)" at bounding box center [613, 152] width 144 height 47
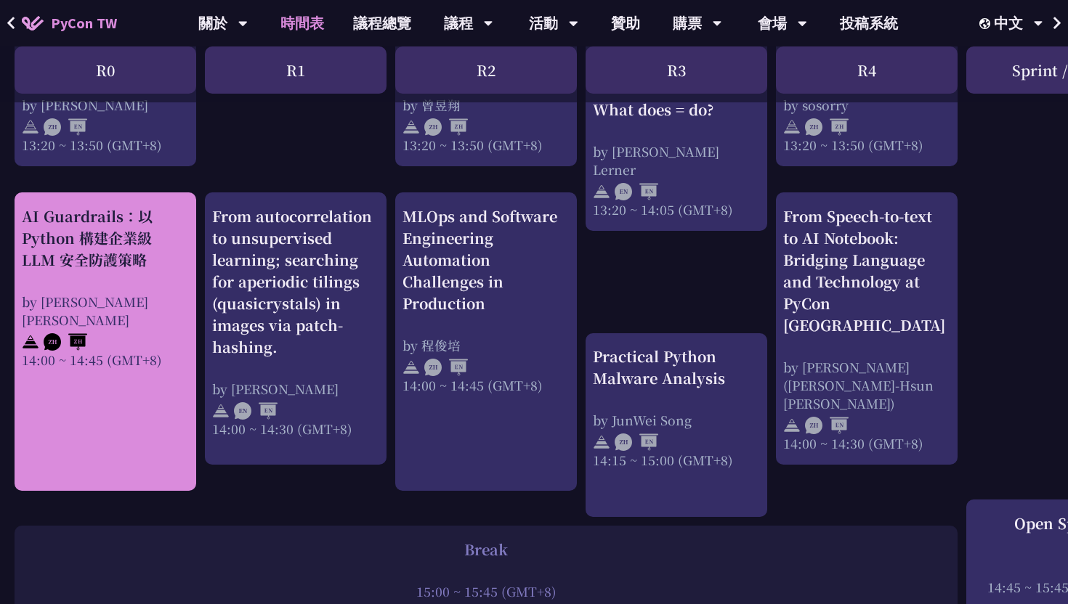
scroll to position [1402, 0]
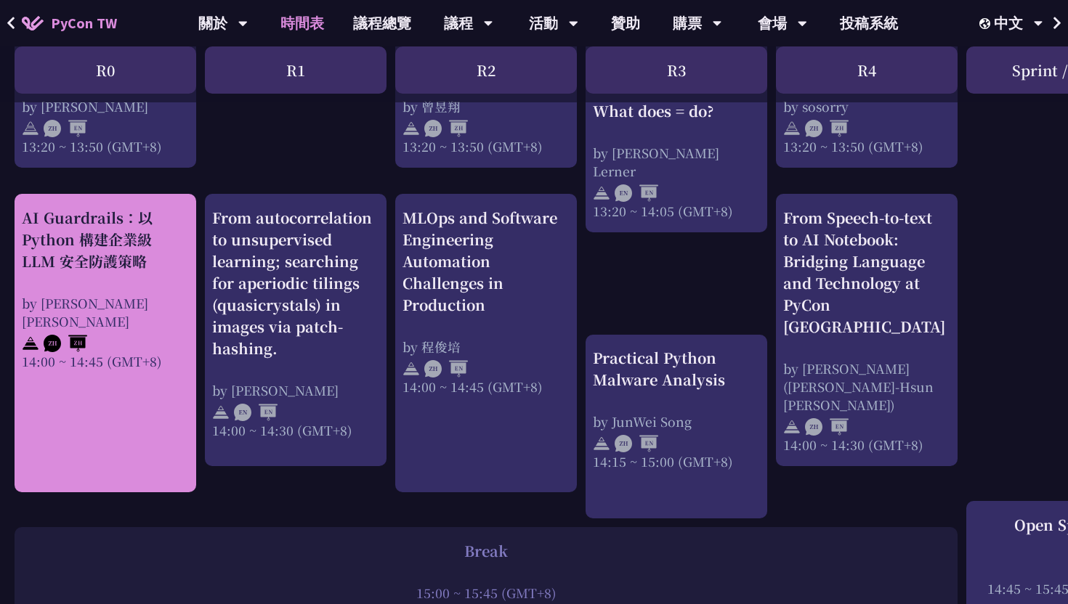
click at [130, 275] on div "AI Guardrails：以 Python 構建企業級 LLM 安全防護策略 by Nero Un 阮智軒 14:00 ~ 14:45 (GMT+8)" at bounding box center [105, 288] width 167 height 163
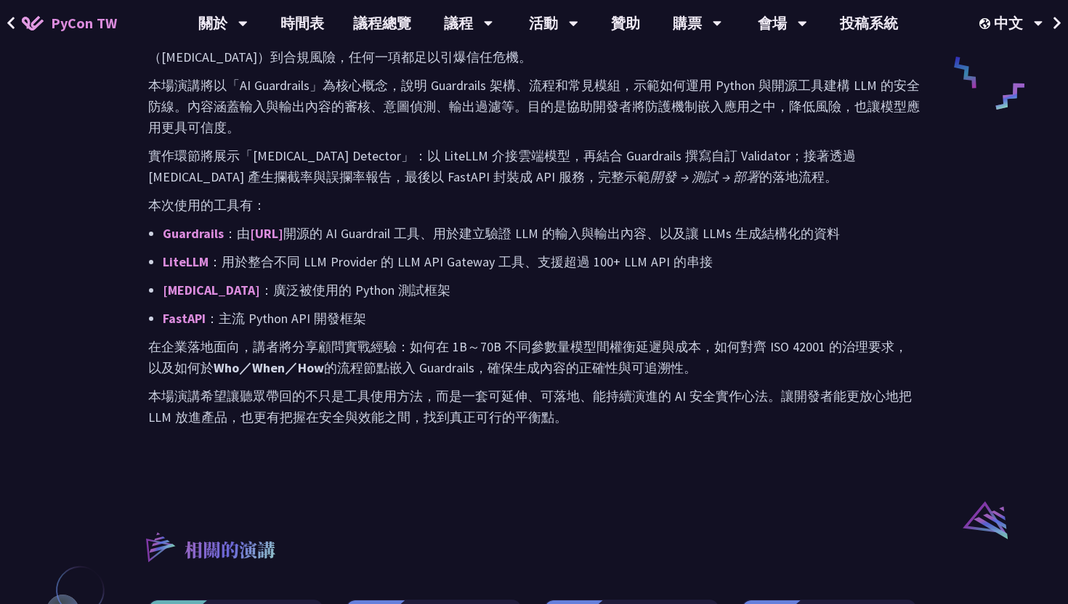
scroll to position [831, 0]
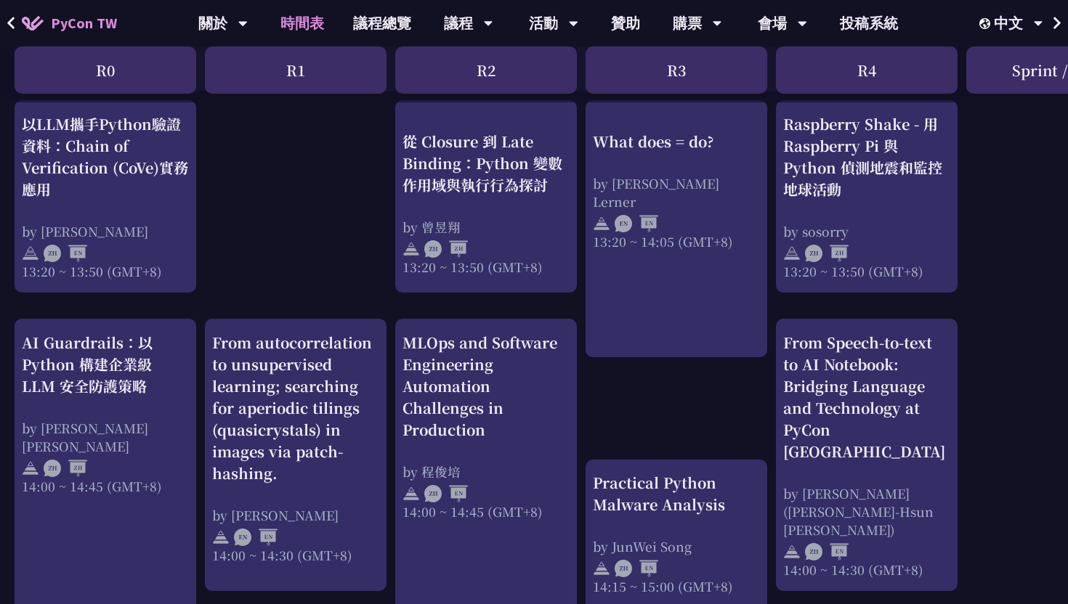
scroll to position [1274, 0]
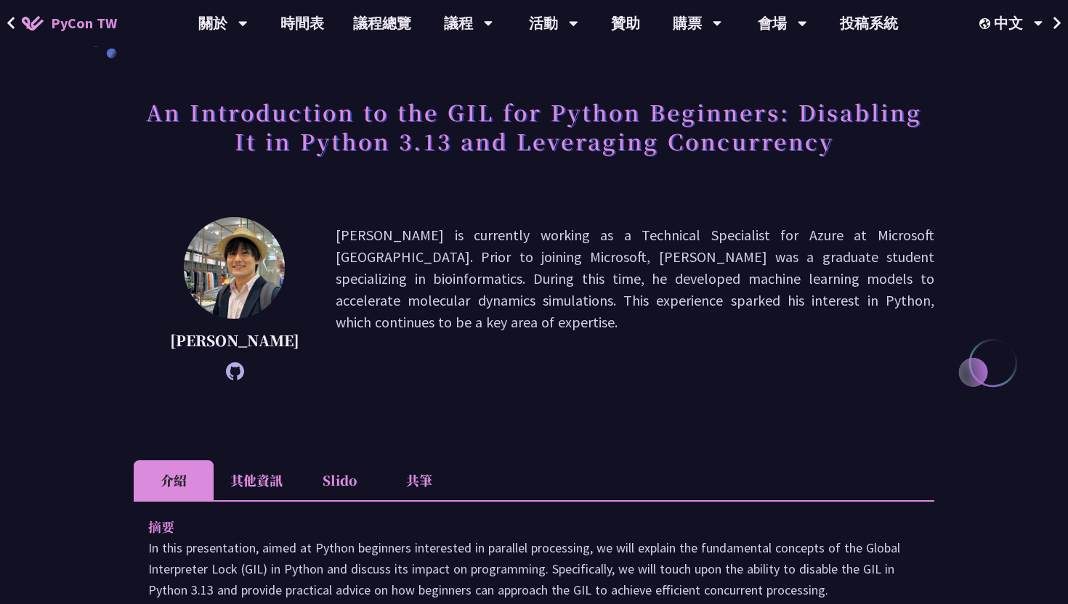
scroll to position [52, 0]
